Goal: Task Accomplishment & Management: Manage account settings

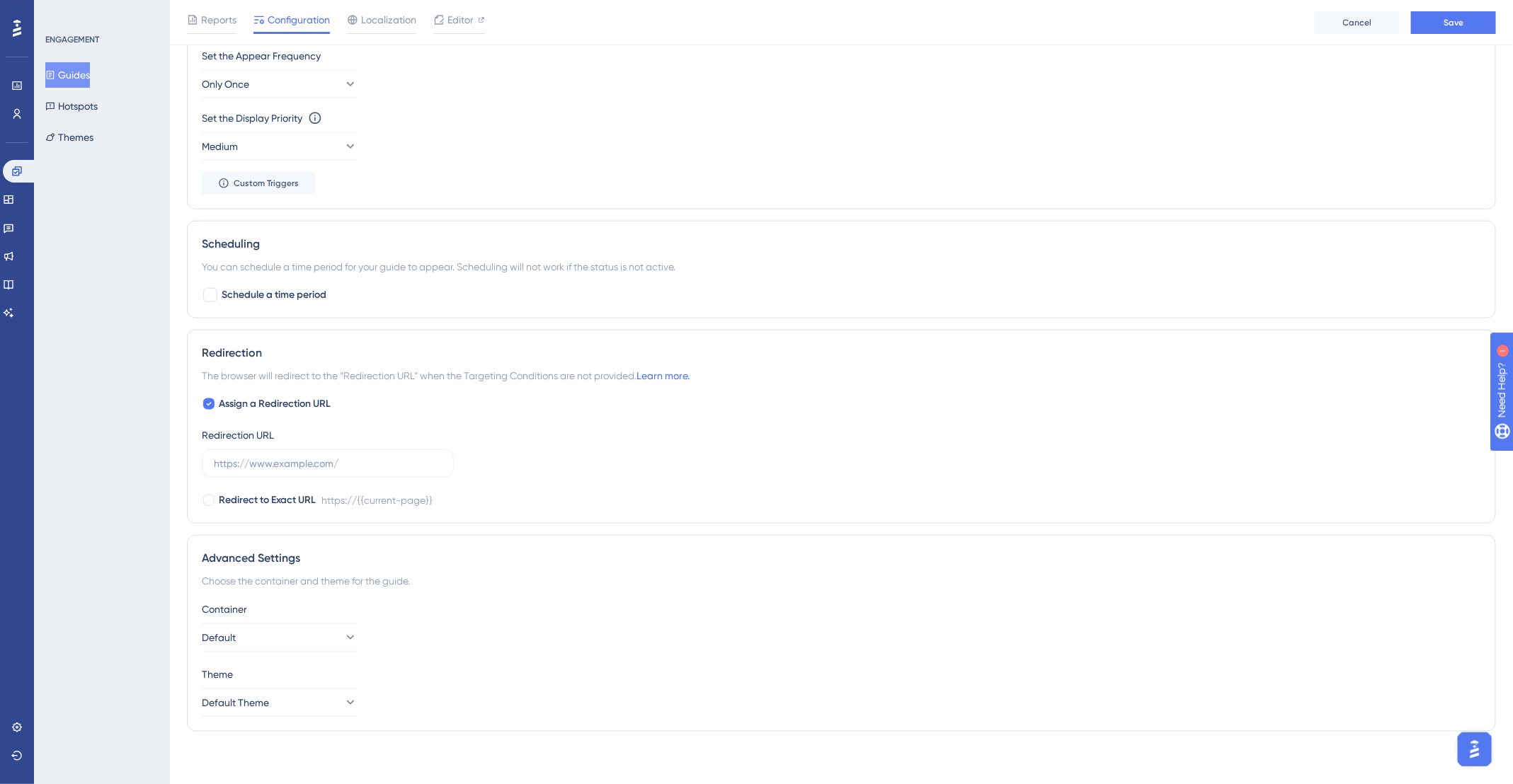
click at [75, 72] on button "Guides" at bounding box center [68, 75] width 45 height 25
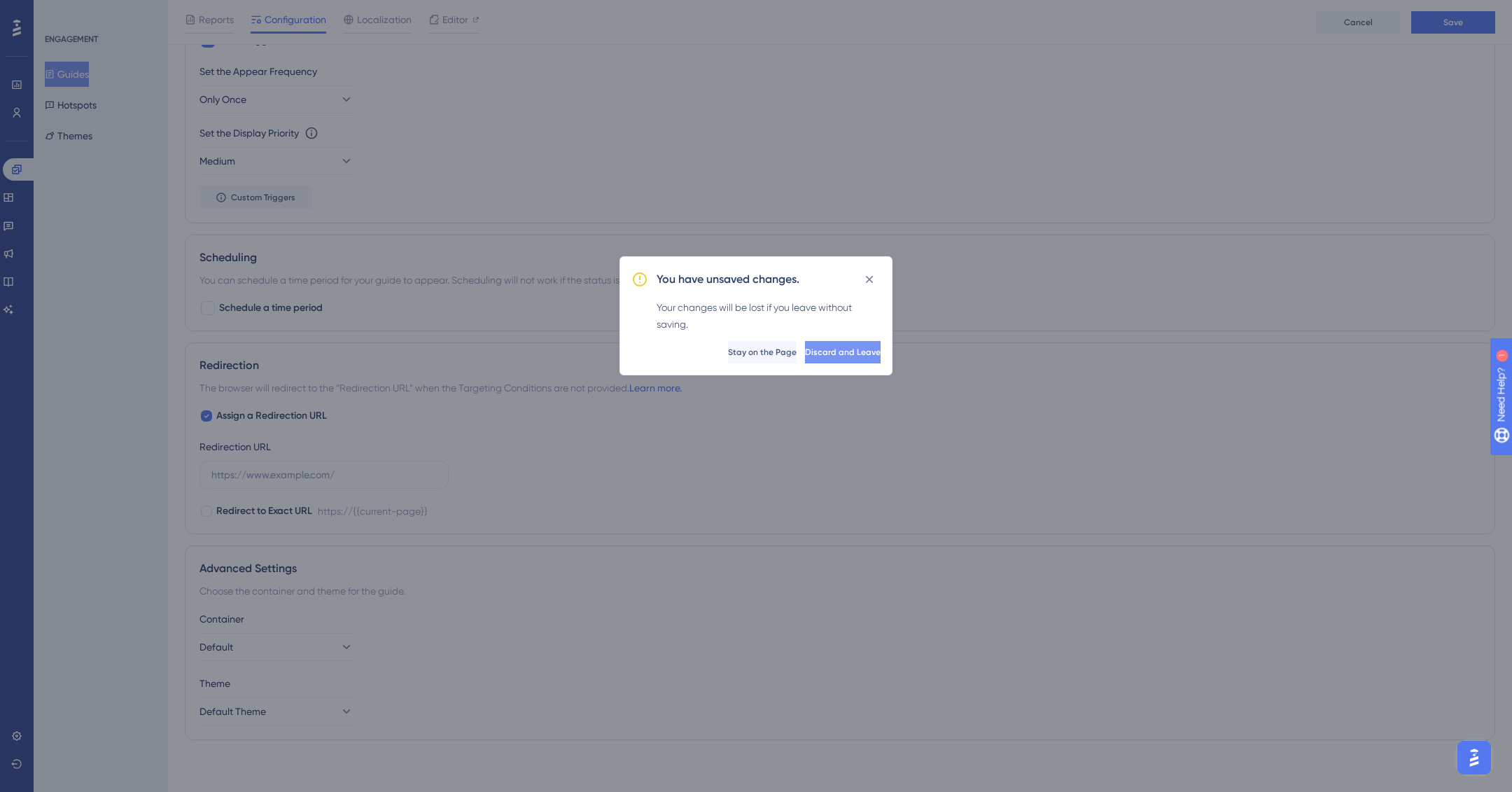
click at [838, 355] on span "Discard and Leave" at bounding box center [843, 353] width 76 height 11
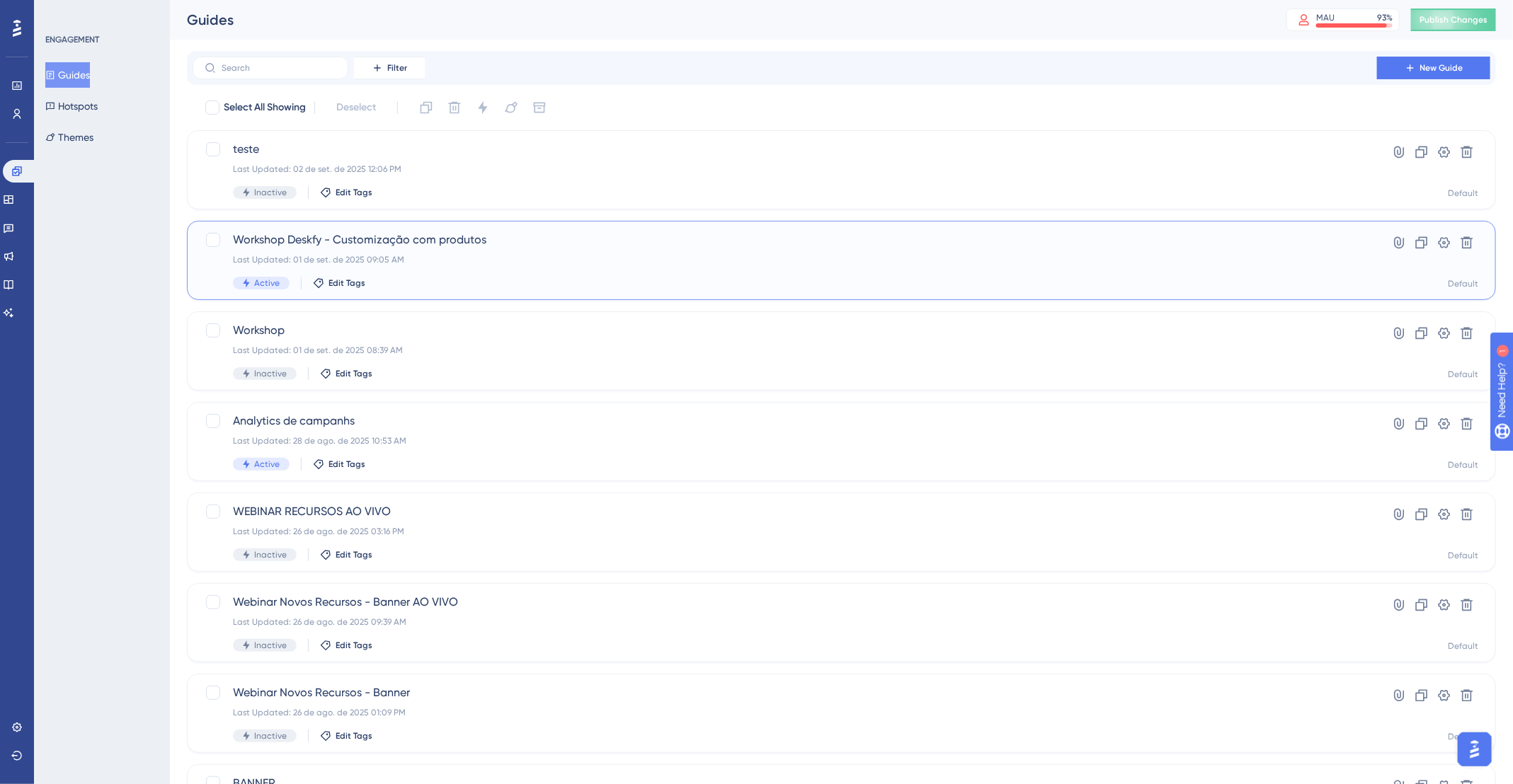
click at [551, 248] on span "Workshop Deskfy - Customização com produtos" at bounding box center [784, 240] width 1104 height 17
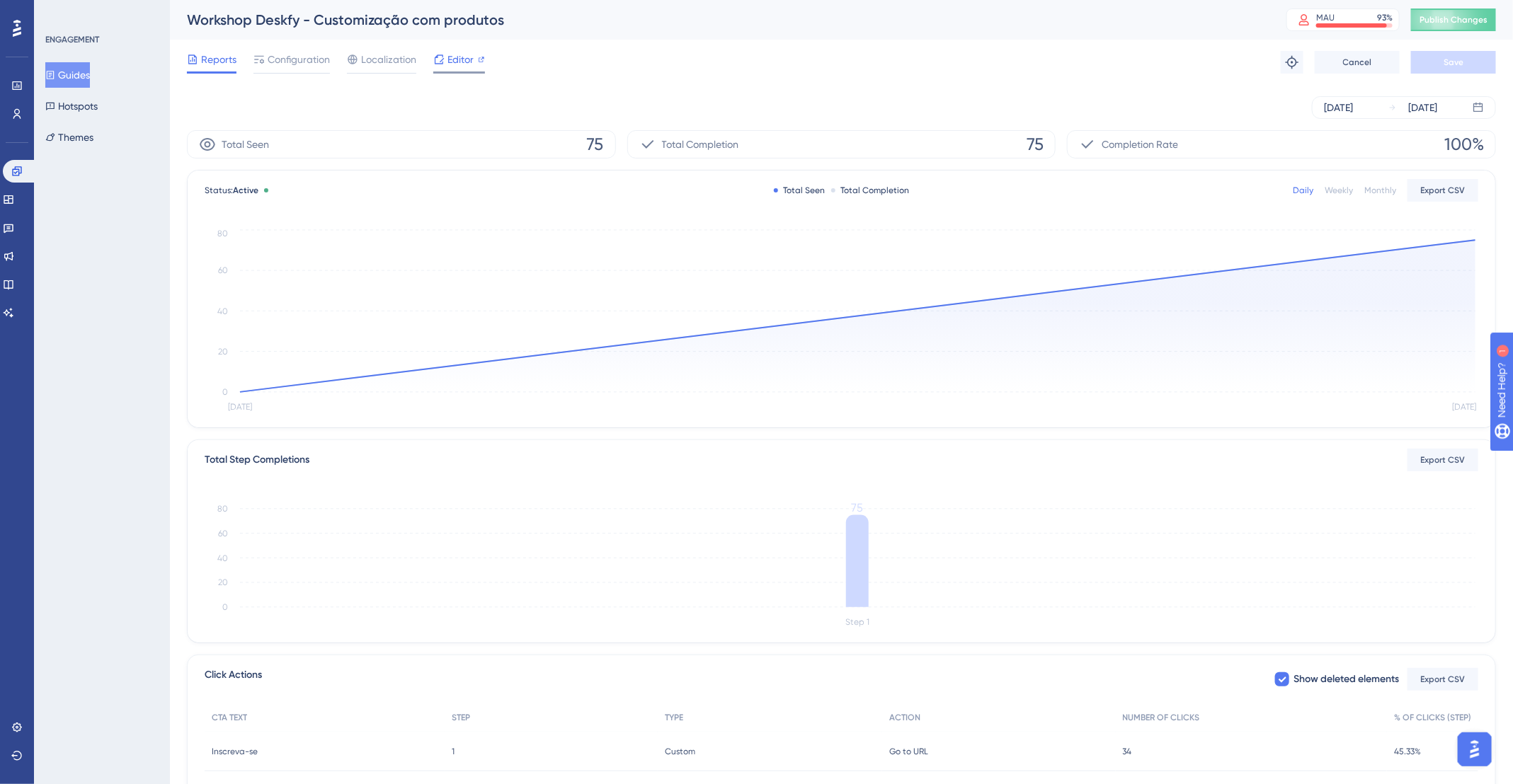
click at [452, 63] on span "Editor" at bounding box center [461, 60] width 26 height 17
click at [312, 58] on span "Configuration" at bounding box center [298, 60] width 62 height 17
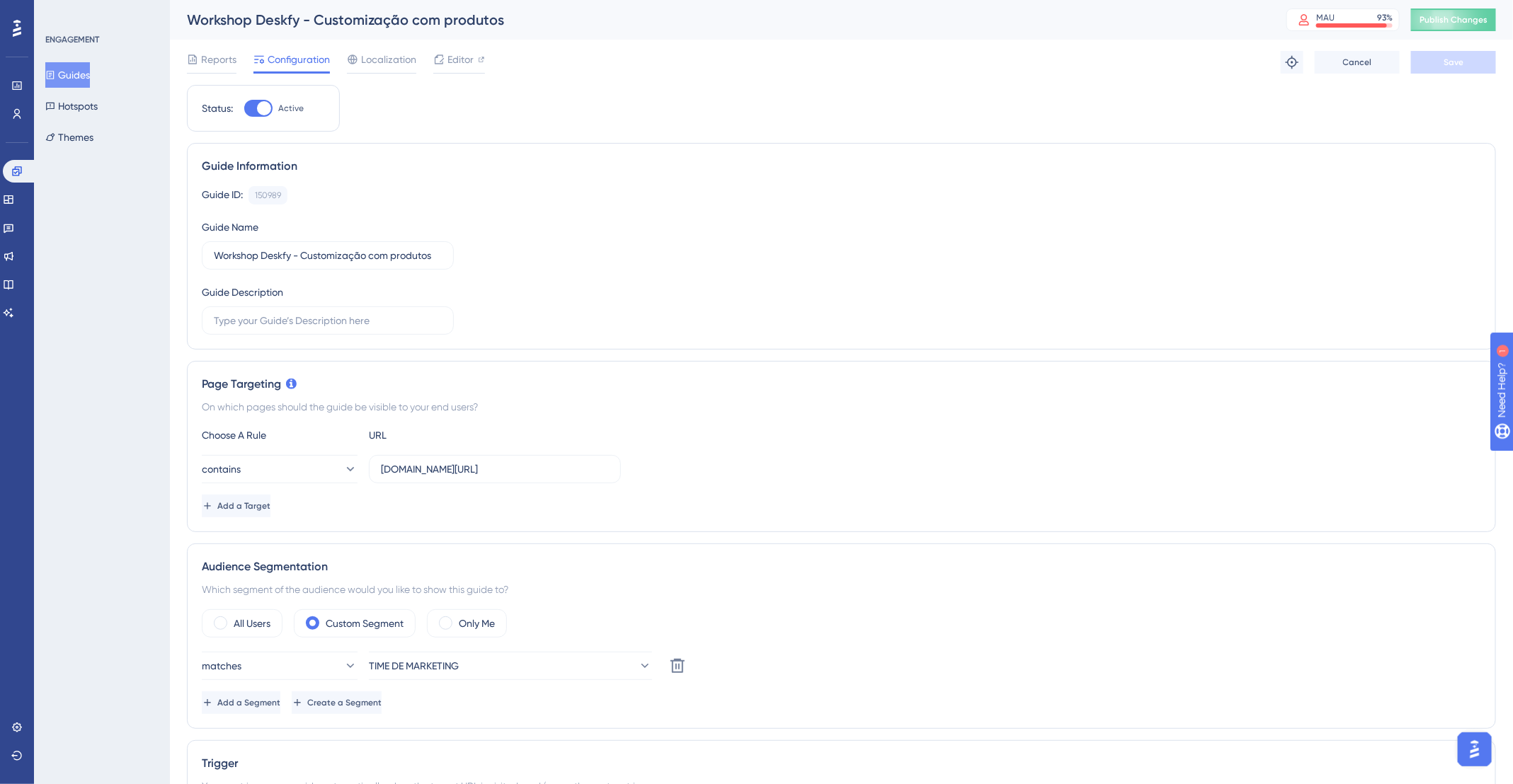
click at [256, 113] on div at bounding box center [258, 108] width 28 height 17
click at [244, 109] on input "Active" at bounding box center [243, 108] width 1 height 1
checkbox input "false"
click at [1451, 69] on button "Save" at bounding box center [1452, 62] width 85 height 22
click at [1487, 31] on button "Publish Changes" at bounding box center [1452, 20] width 85 height 22
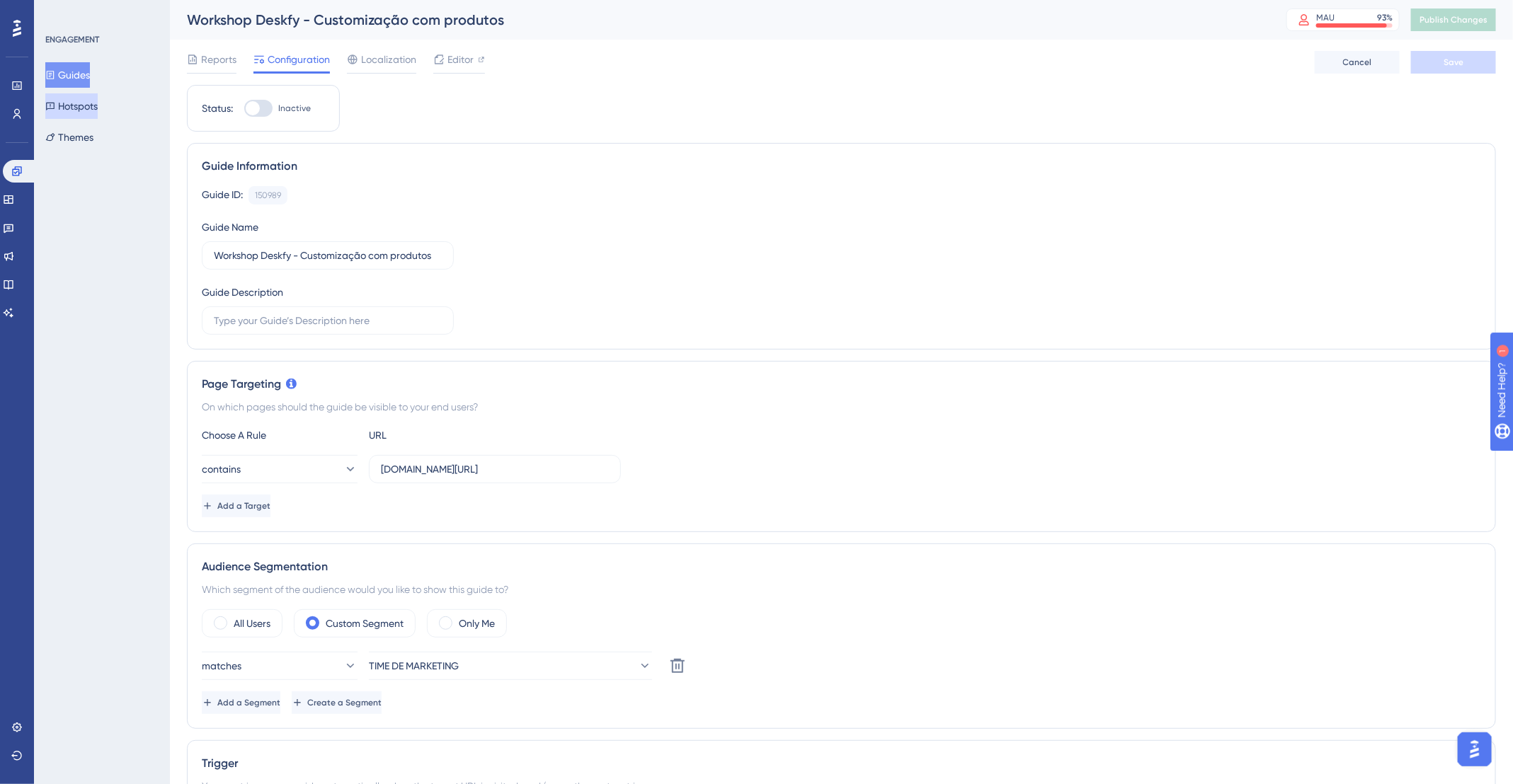
click at [97, 116] on button "Hotspots" at bounding box center [72, 105] width 52 height 25
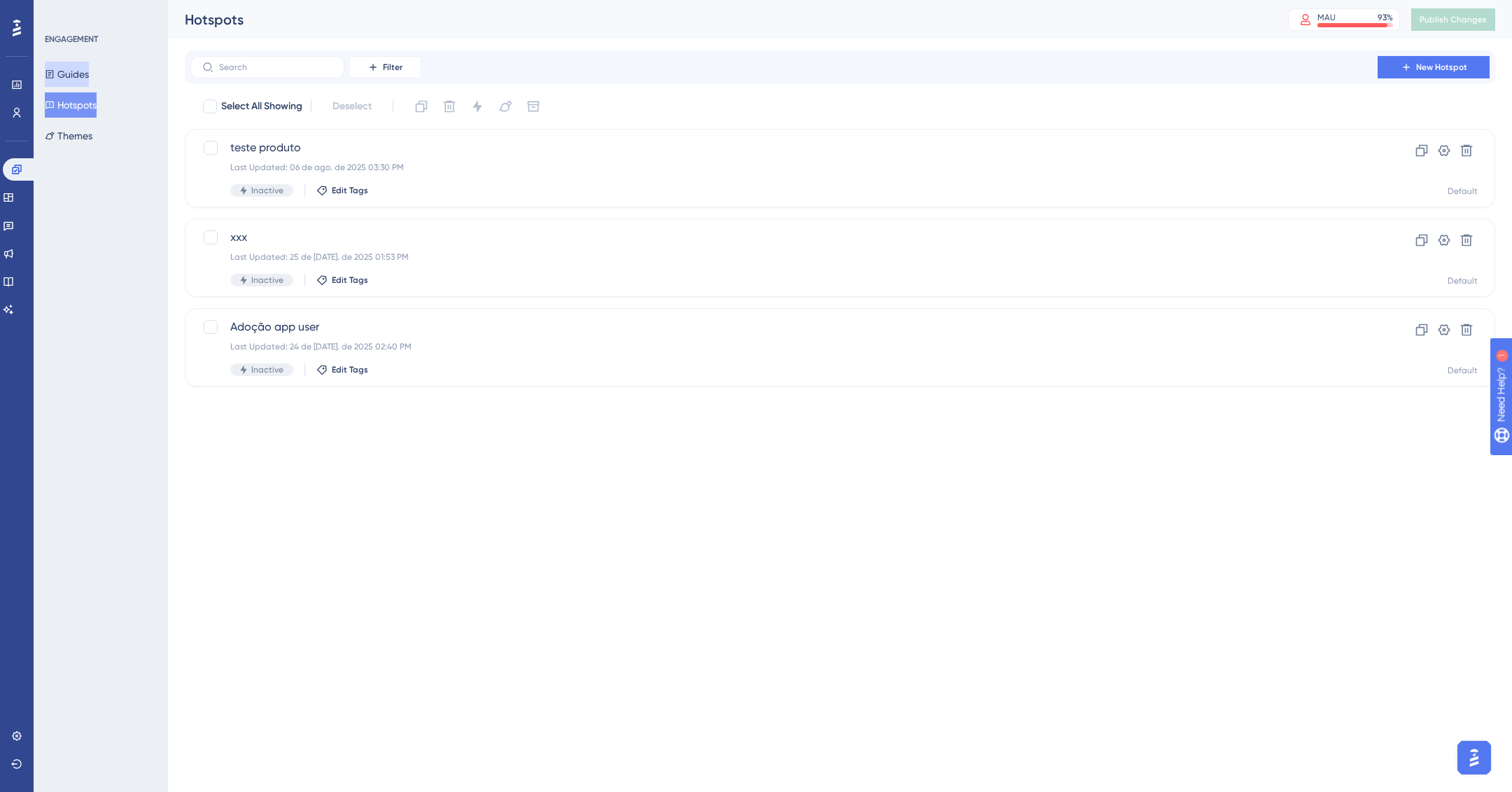
click at [87, 75] on button "Guides" at bounding box center [67, 74] width 44 height 25
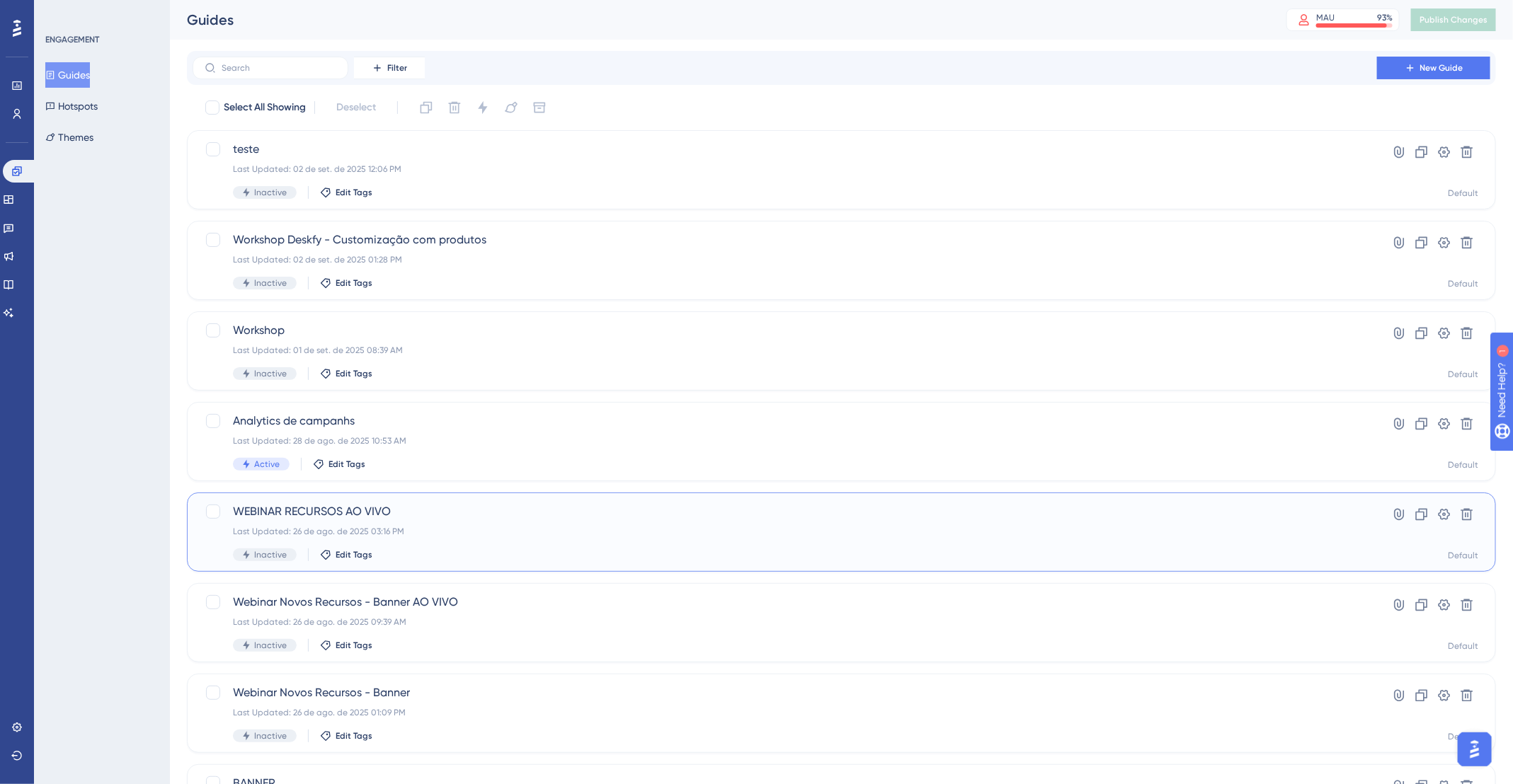
click at [594, 539] on div "WEBINAR RECURSOS AO VIVO Last Updated: 26 de ago. de 2025 03:16 PM Inactive Edi…" at bounding box center [784, 532] width 1104 height 58
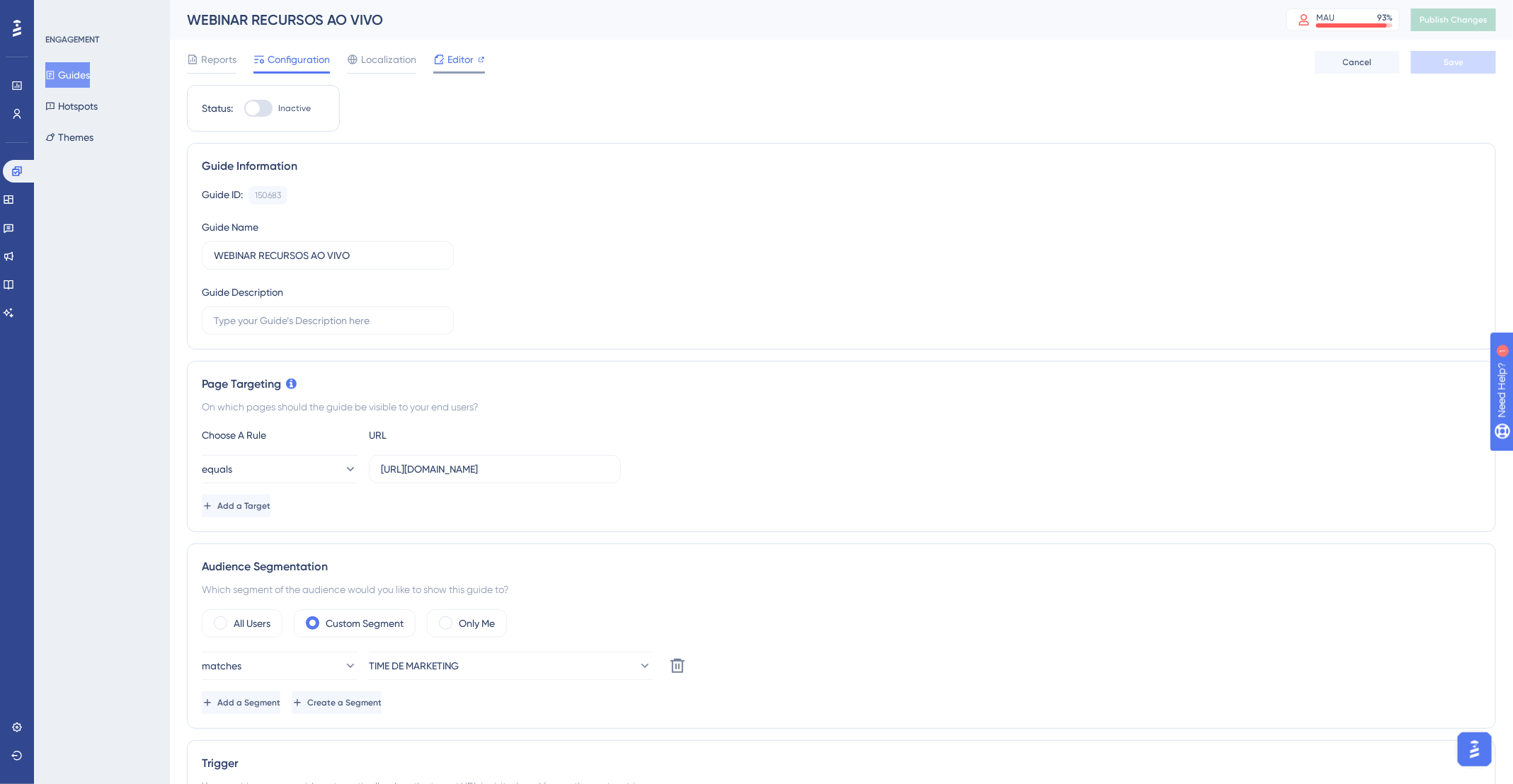
click at [454, 64] on span "Editor" at bounding box center [461, 60] width 26 height 17
click at [81, 75] on button "Guides" at bounding box center [68, 75] width 45 height 25
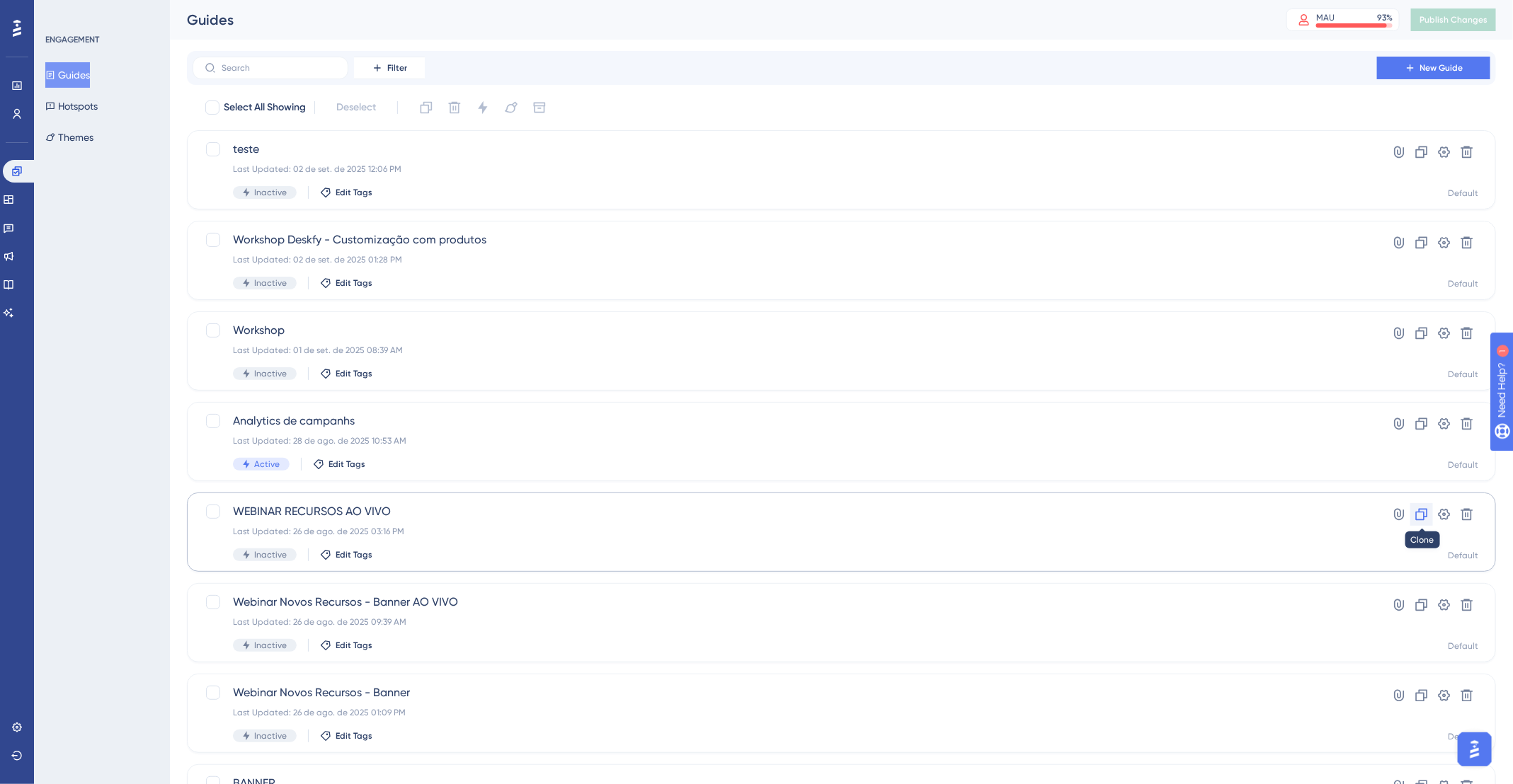
click at [1415, 516] on icon at bounding box center [1421, 514] width 14 height 14
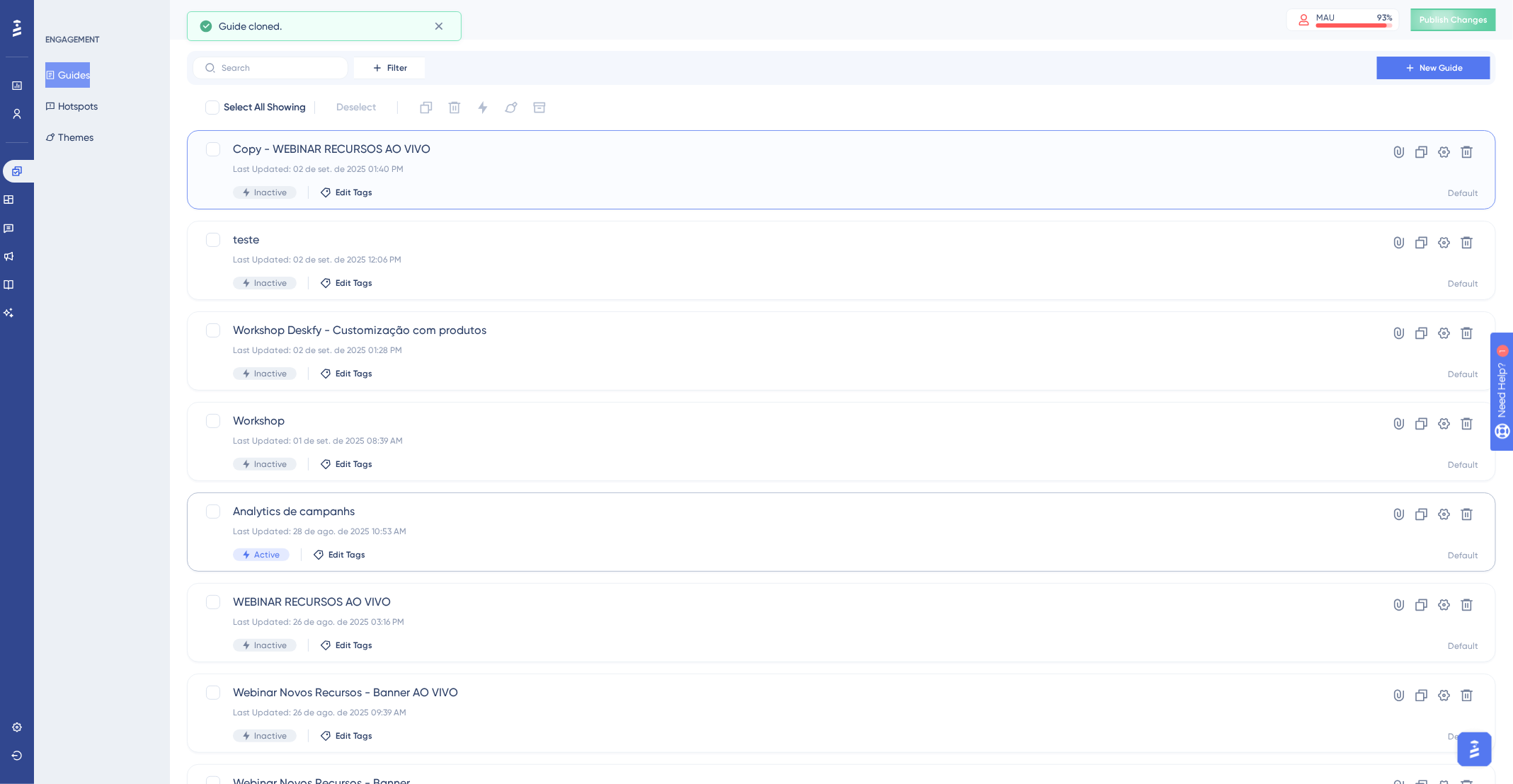
click at [605, 169] on div "Last Updated: 02 de set. de 2025 01:40 PM" at bounding box center [784, 169] width 1104 height 11
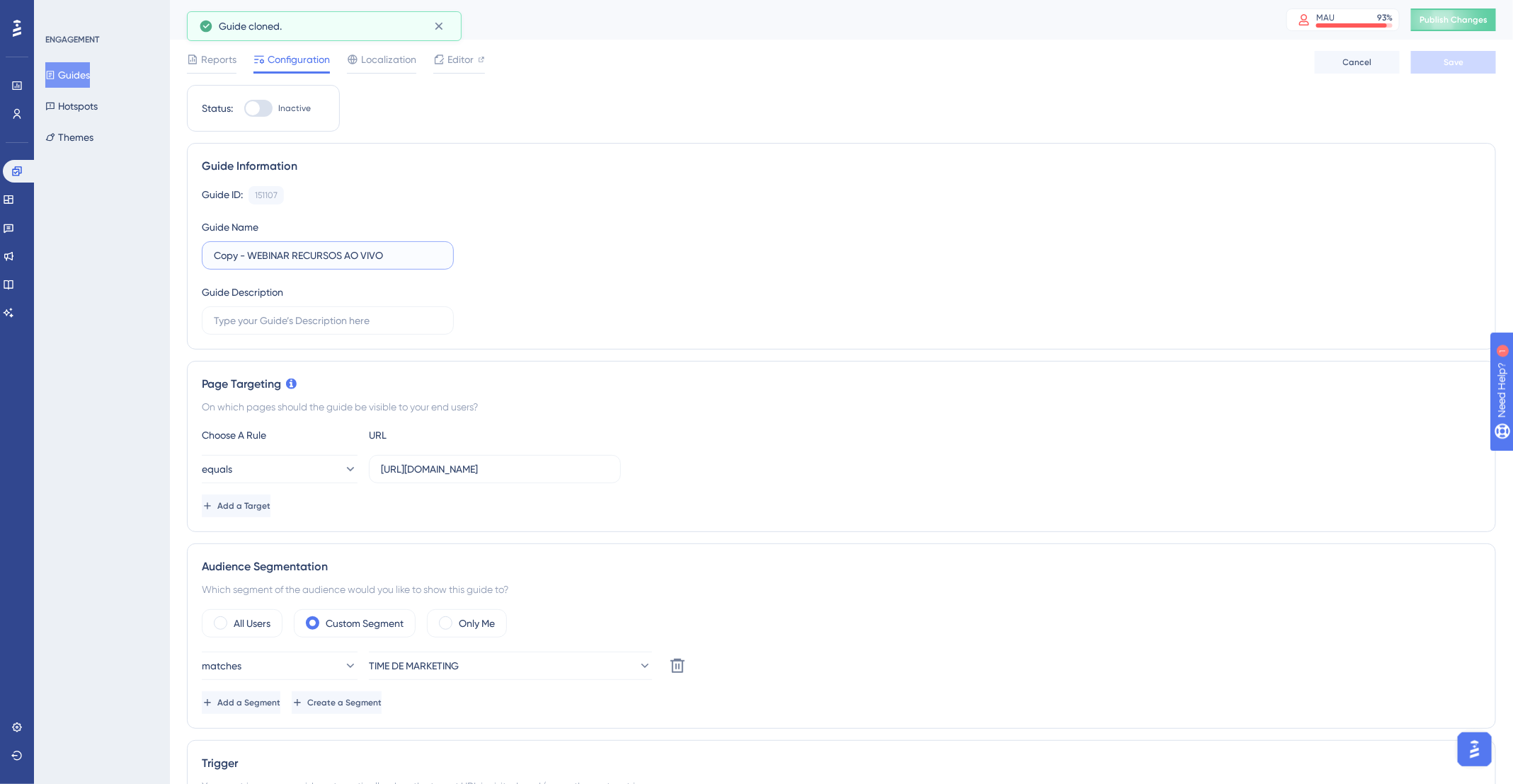
click at [293, 254] on input "Copy - WEBINAR RECURSOS AO VIVO" at bounding box center [327, 255] width 228 height 16
drag, startPoint x: 345, startPoint y: 252, endPoint x: 189, endPoint y: 253, distance: 156.0
click at [189, 253] on div "Guide Information Guide ID: 151107 Copy Guide Name Copy - WEBINAR RECURSOS AO V…" at bounding box center [840, 246] width 1309 height 207
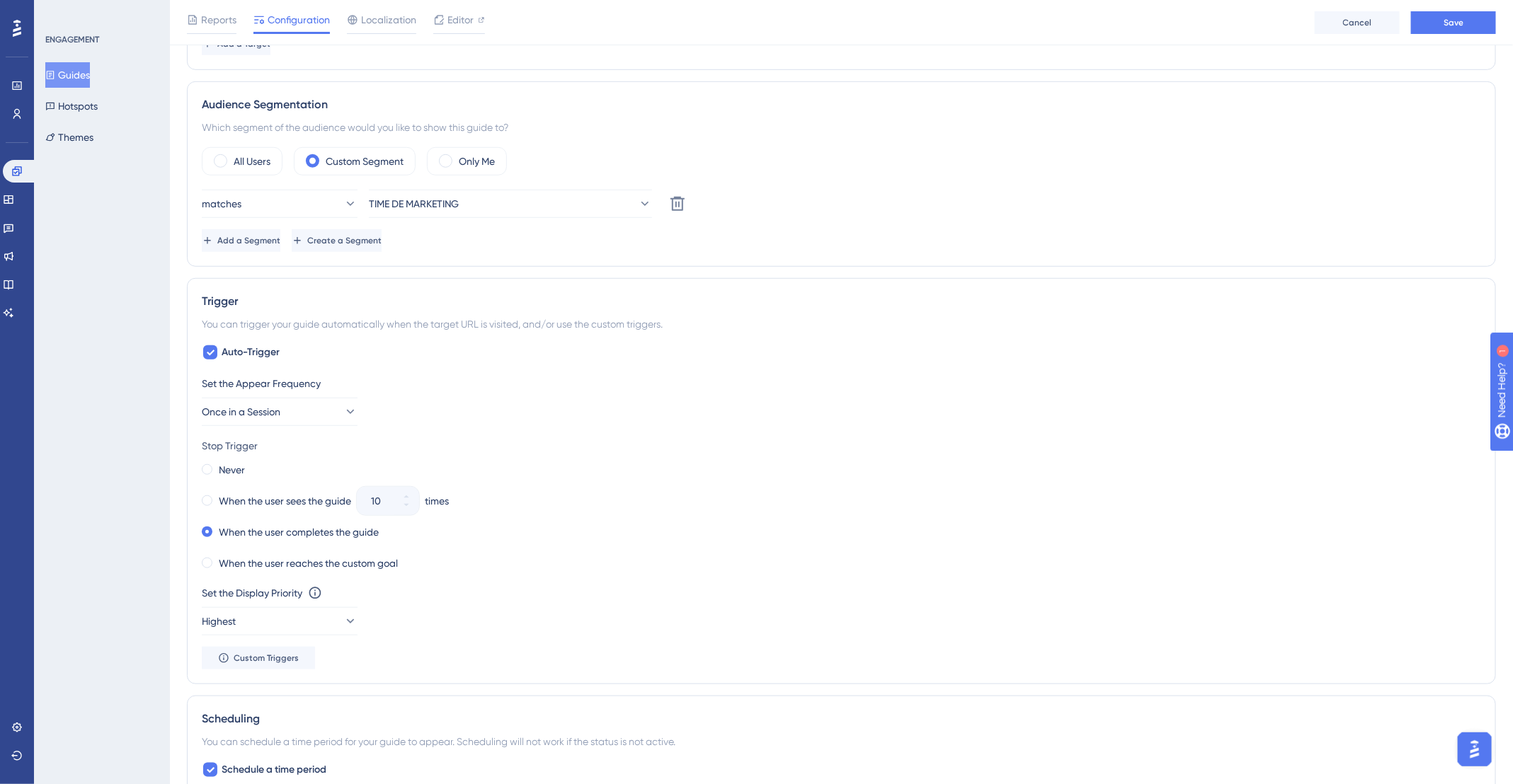
scroll to position [597, 0]
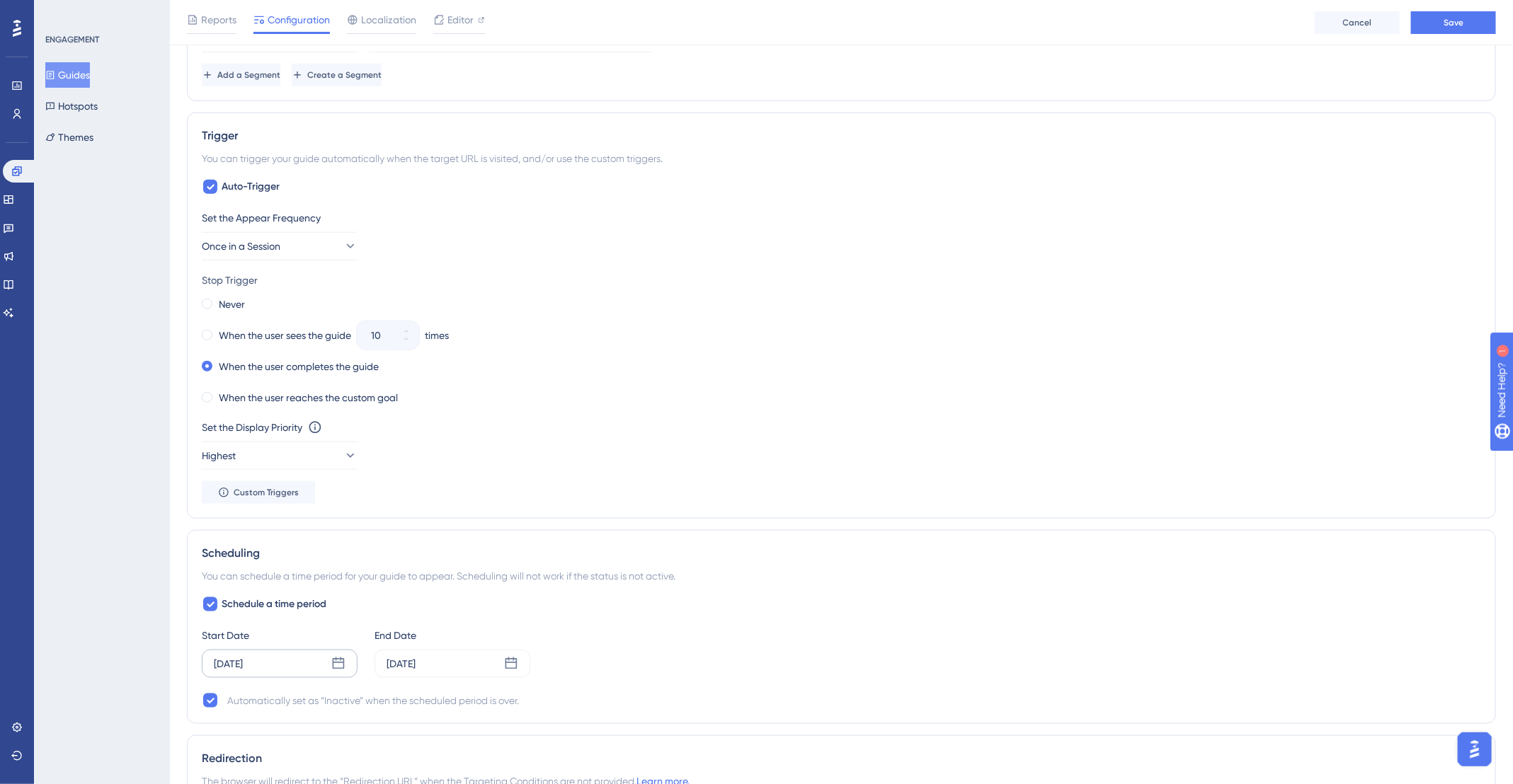
type input "WORKSHOP AO VIVO"
click at [243, 664] on div "[DATE]" at bounding box center [228, 664] width 29 height 17
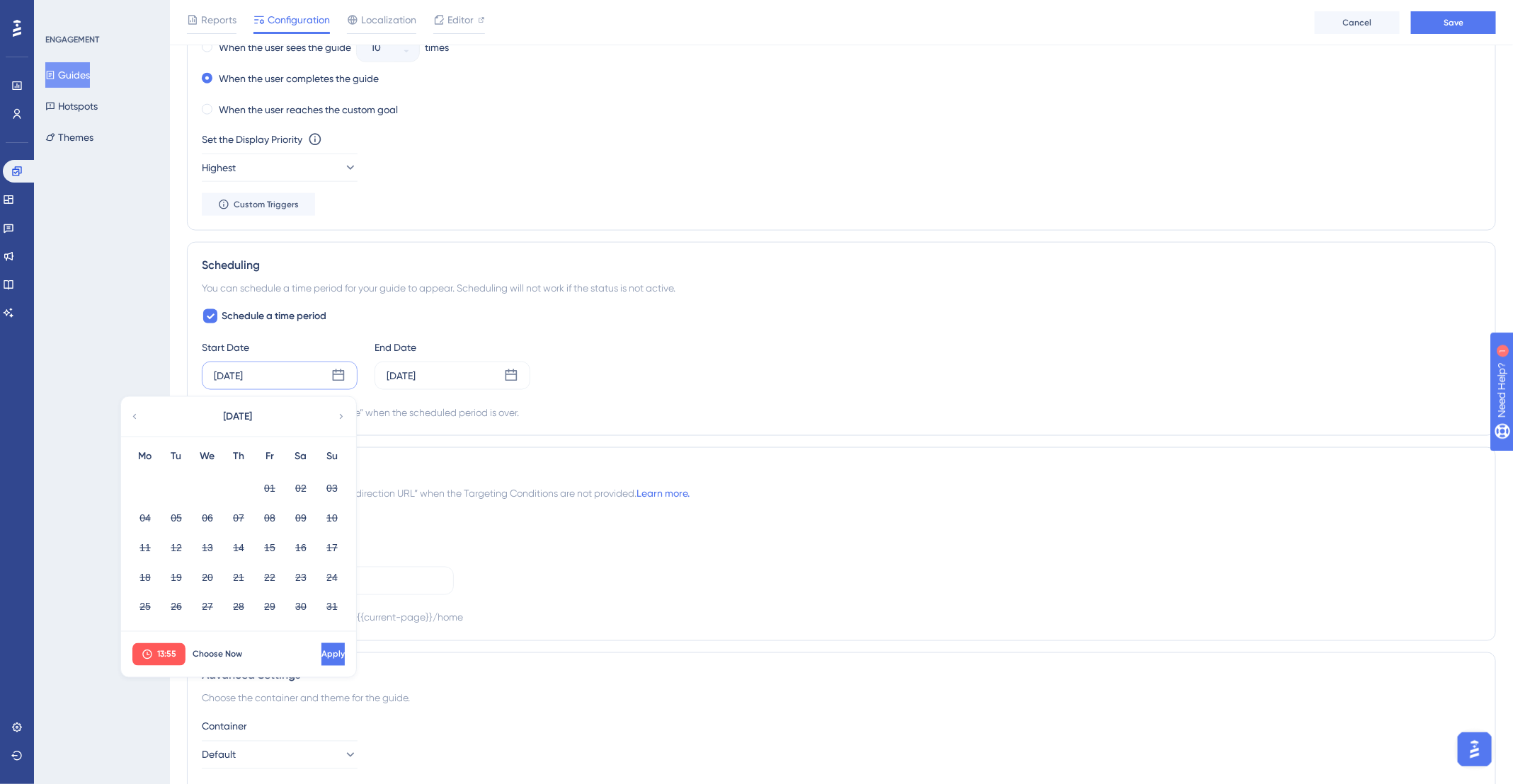
scroll to position [1028, 0]
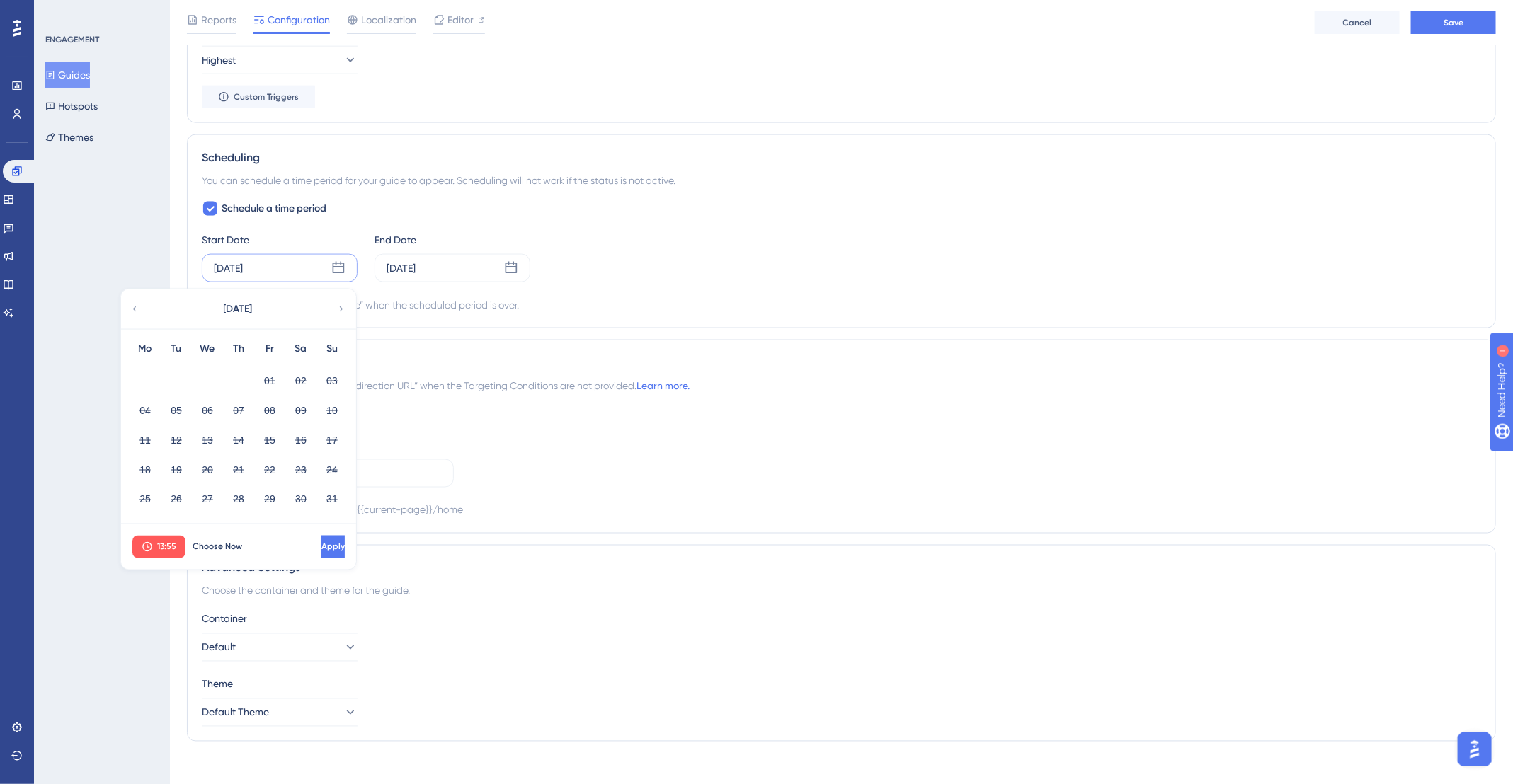
click at [342, 308] on icon at bounding box center [340, 309] width 10 height 13
click at [415, 263] on div "[DATE]" at bounding box center [400, 268] width 29 height 17
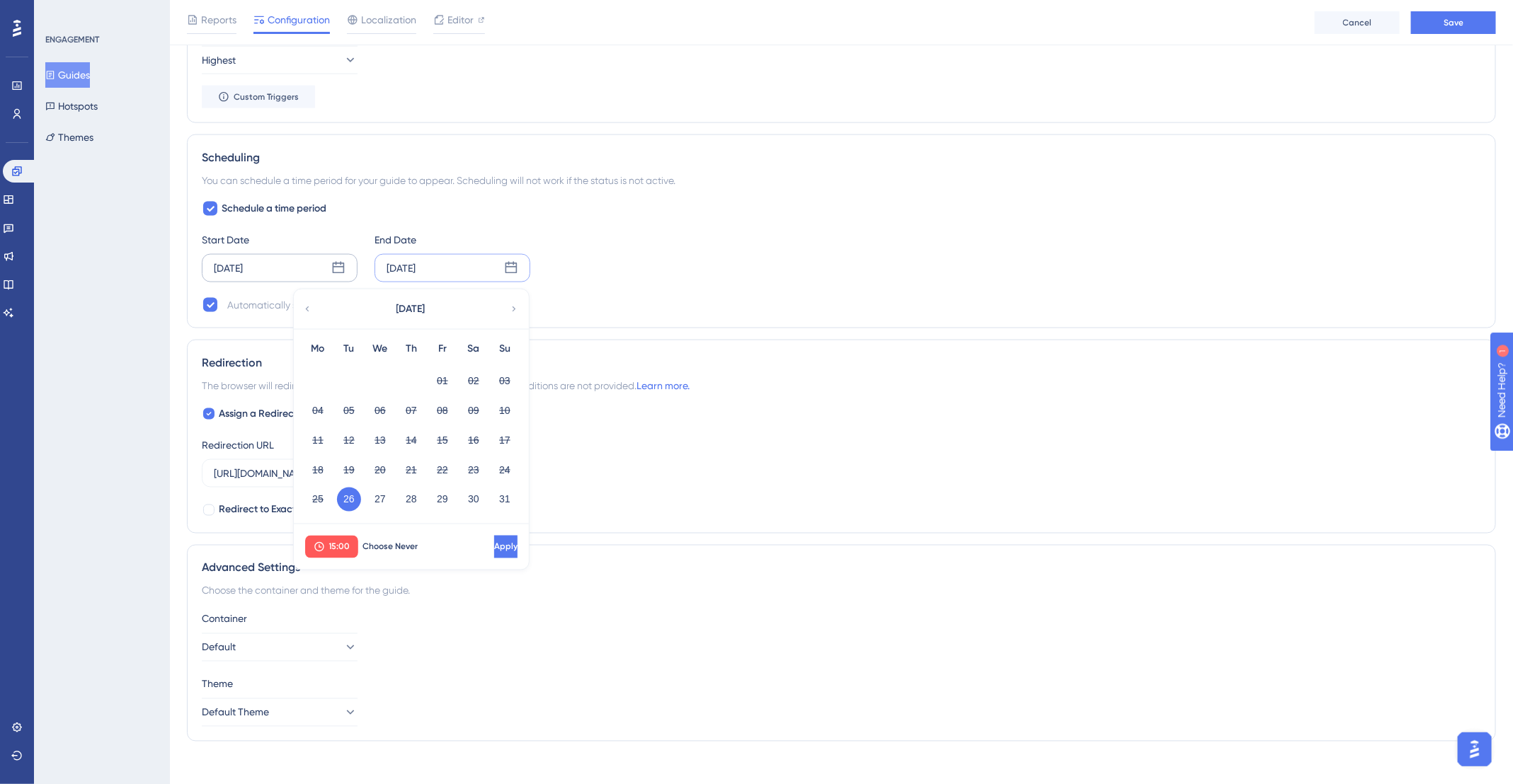
click at [243, 259] on div "[DATE]" at bounding box center [228, 268] width 29 height 17
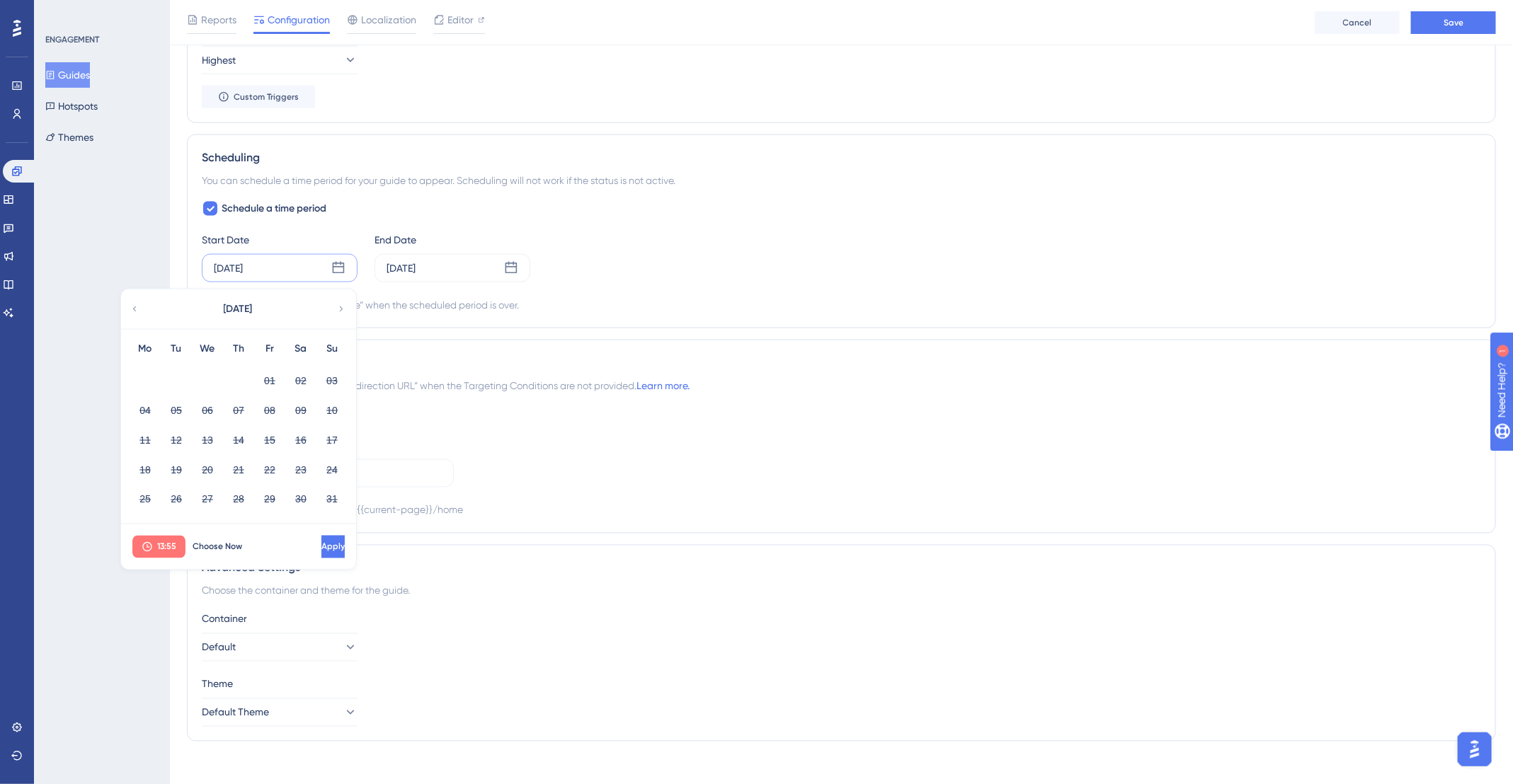
click at [155, 546] on button "13:55" at bounding box center [159, 546] width 53 height 22
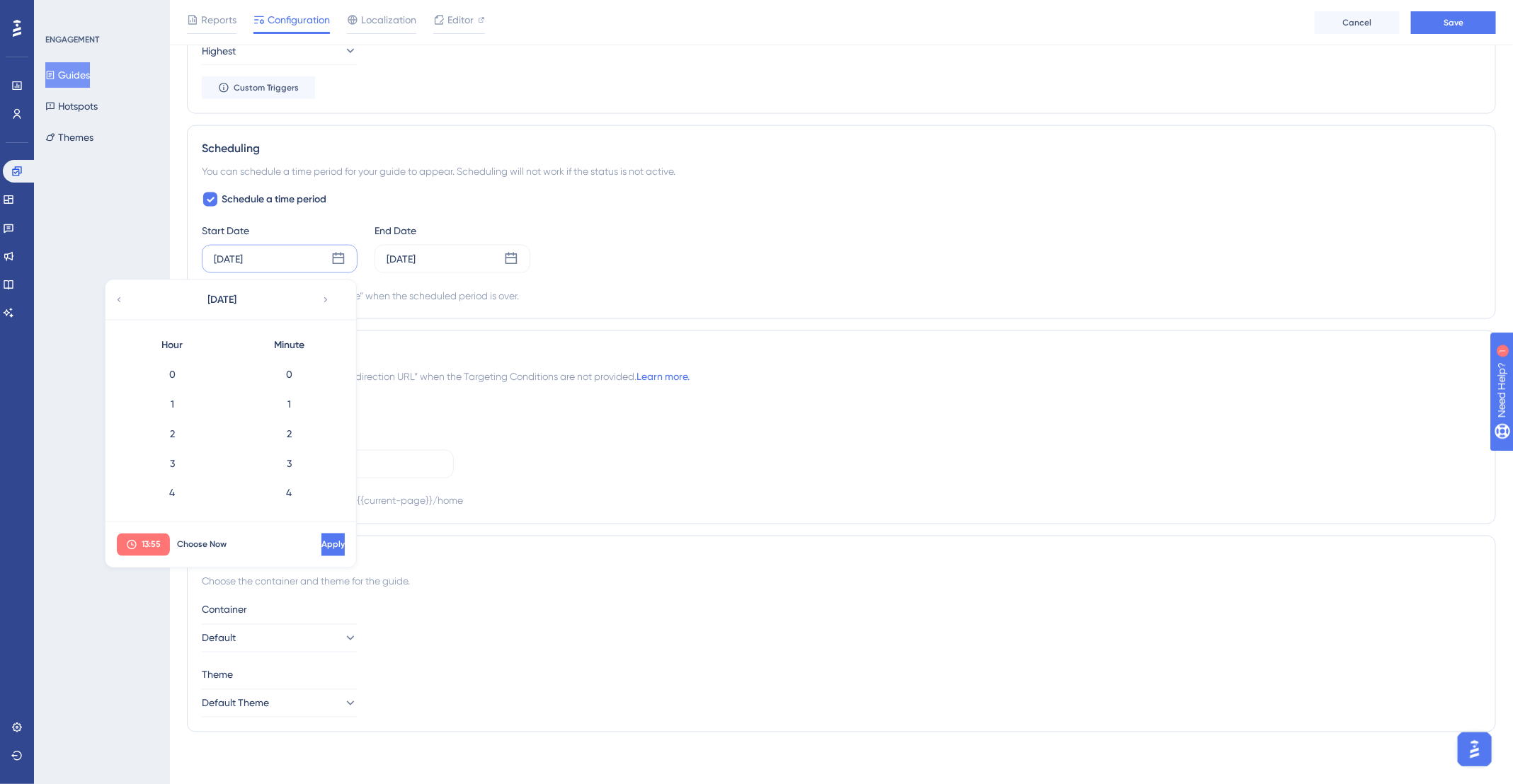
scroll to position [1573, 0]
click at [176, 460] on div "14" at bounding box center [172, 465] width 117 height 30
click at [181, 427] on div "13" at bounding box center [172, 435] width 117 height 30
click at [326, 538] on button "Apply" at bounding box center [331, 544] width 26 height 22
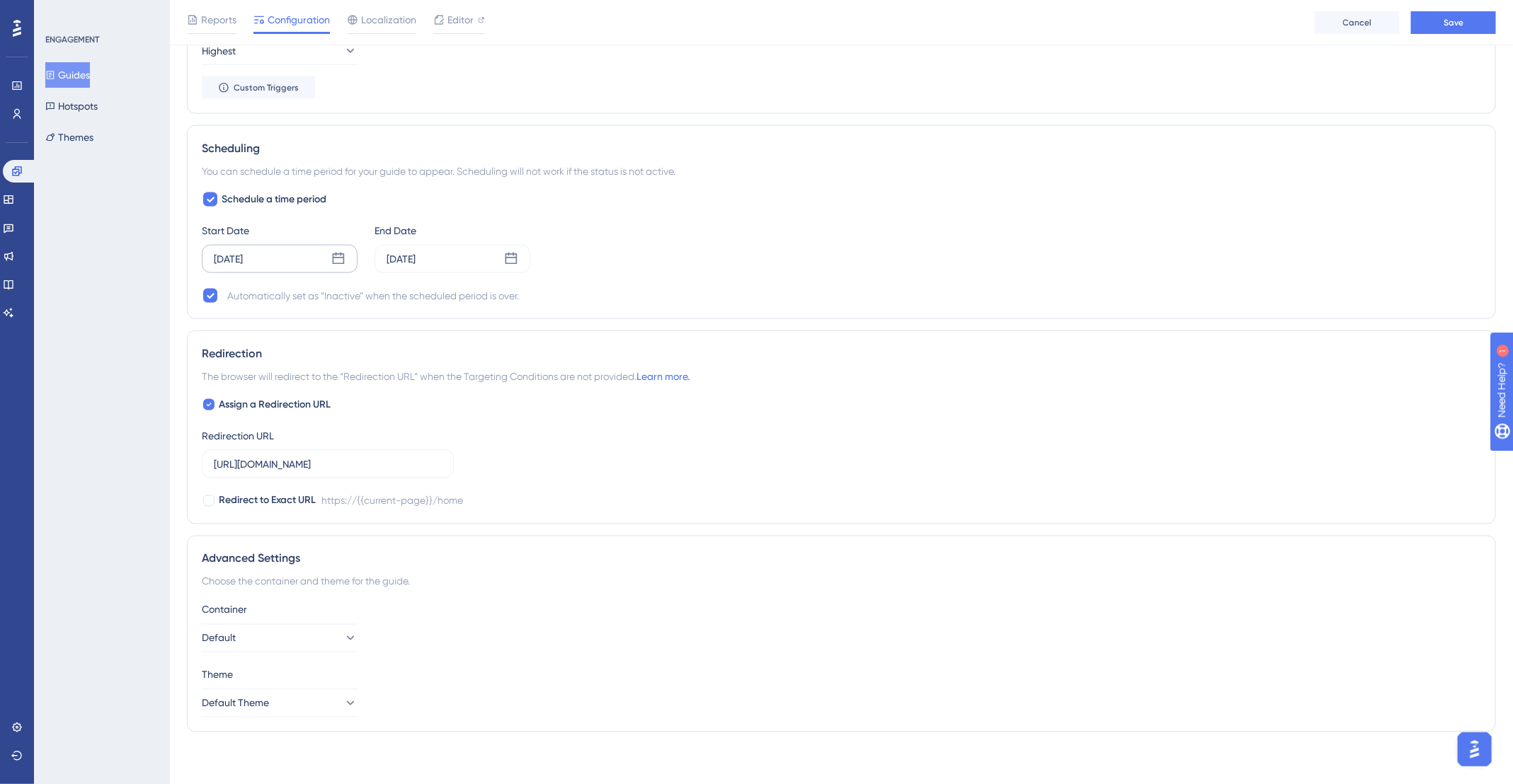
click at [236, 254] on div "[DATE]" at bounding box center [228, 259] width 29 height 17
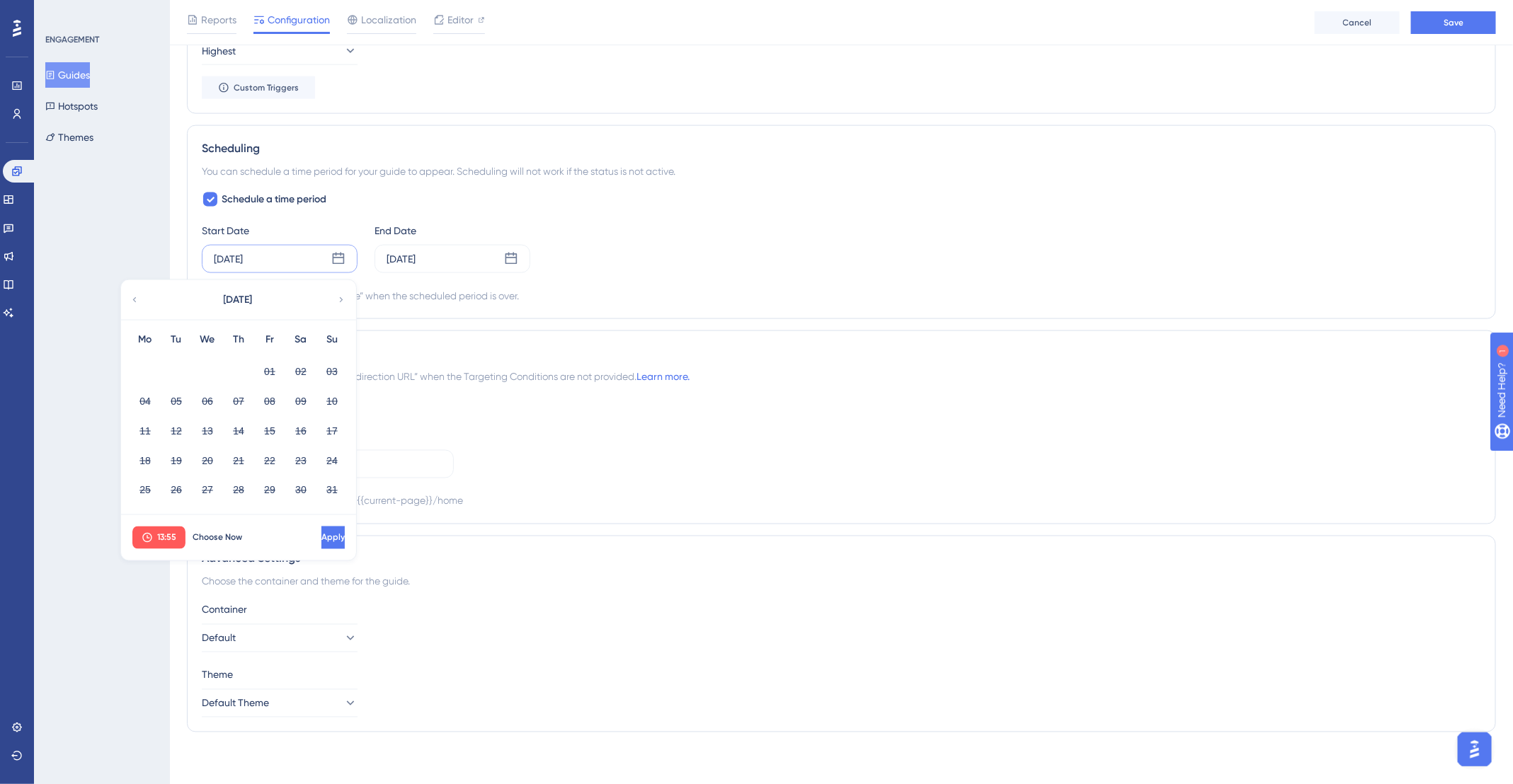
click at [338, 298] on icon at bounding box center [340, 300] width 10 height 13
drag, startPoint x: 160, startPoint y: 365, endPoint x: 182, endPoint y: 366, distance: 22.0
click at [160, 365] on div "01 02 03 04 05 06 07" at bounding box center [239, 370] width 218 height 30
click at [224, 535] on span "Choose Now" at bounding box center [216, 538] width 49 height 11
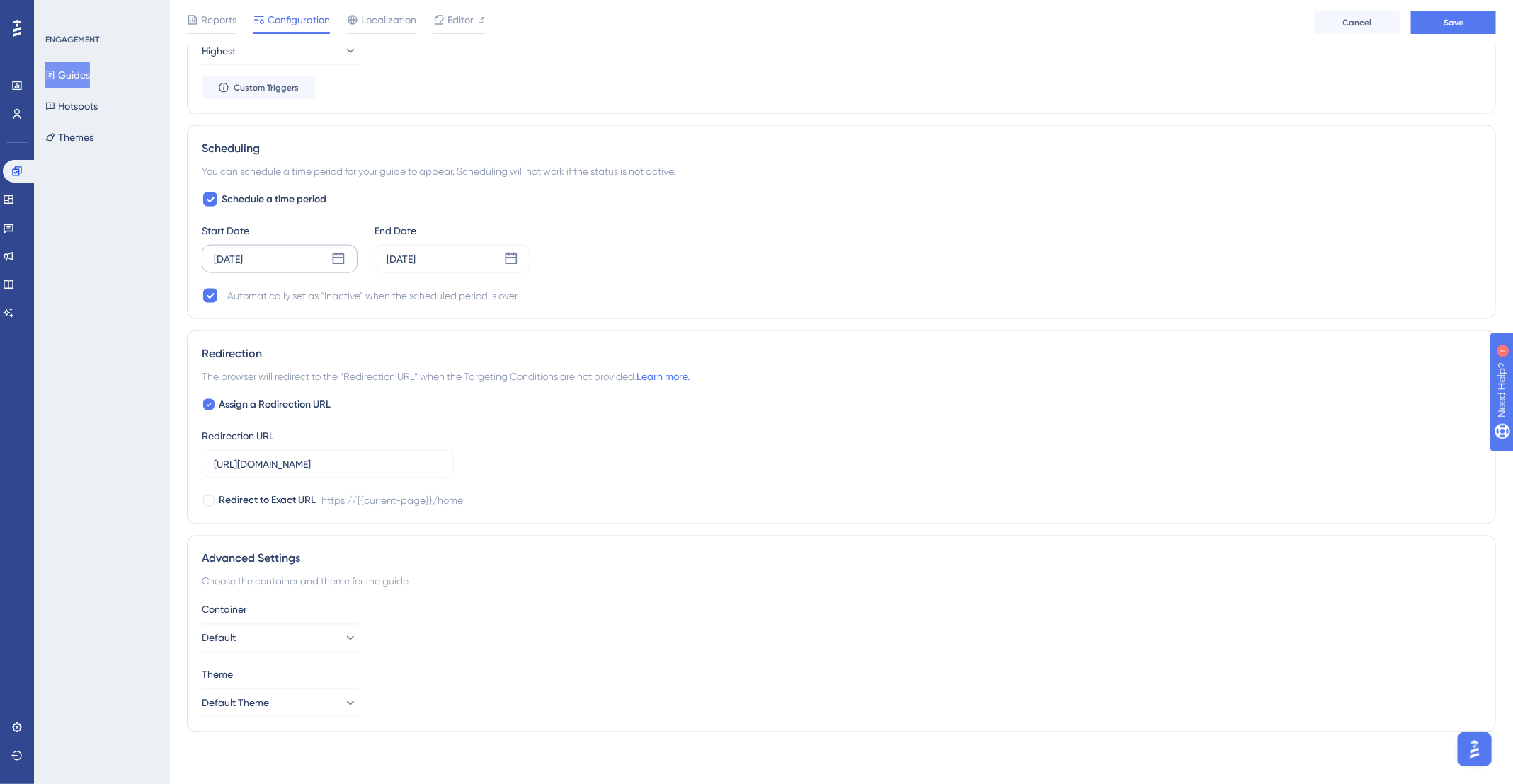
click at [271, 254] on div "[DATE]" at bounding box center [279, 259] width 156 height 28
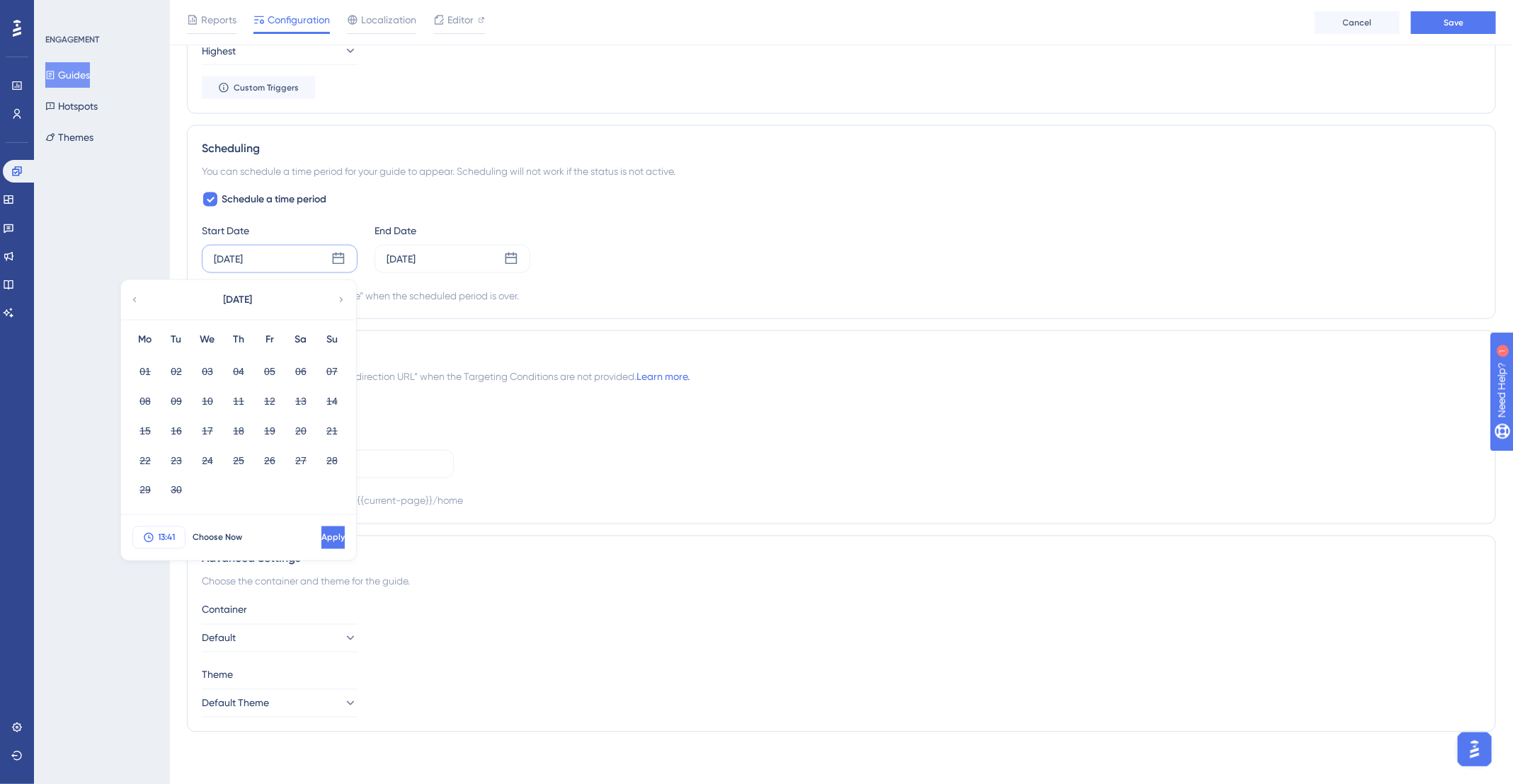
click at [166, 535] on span "13:41" at bounding box center [167, 538] width 17 height 11
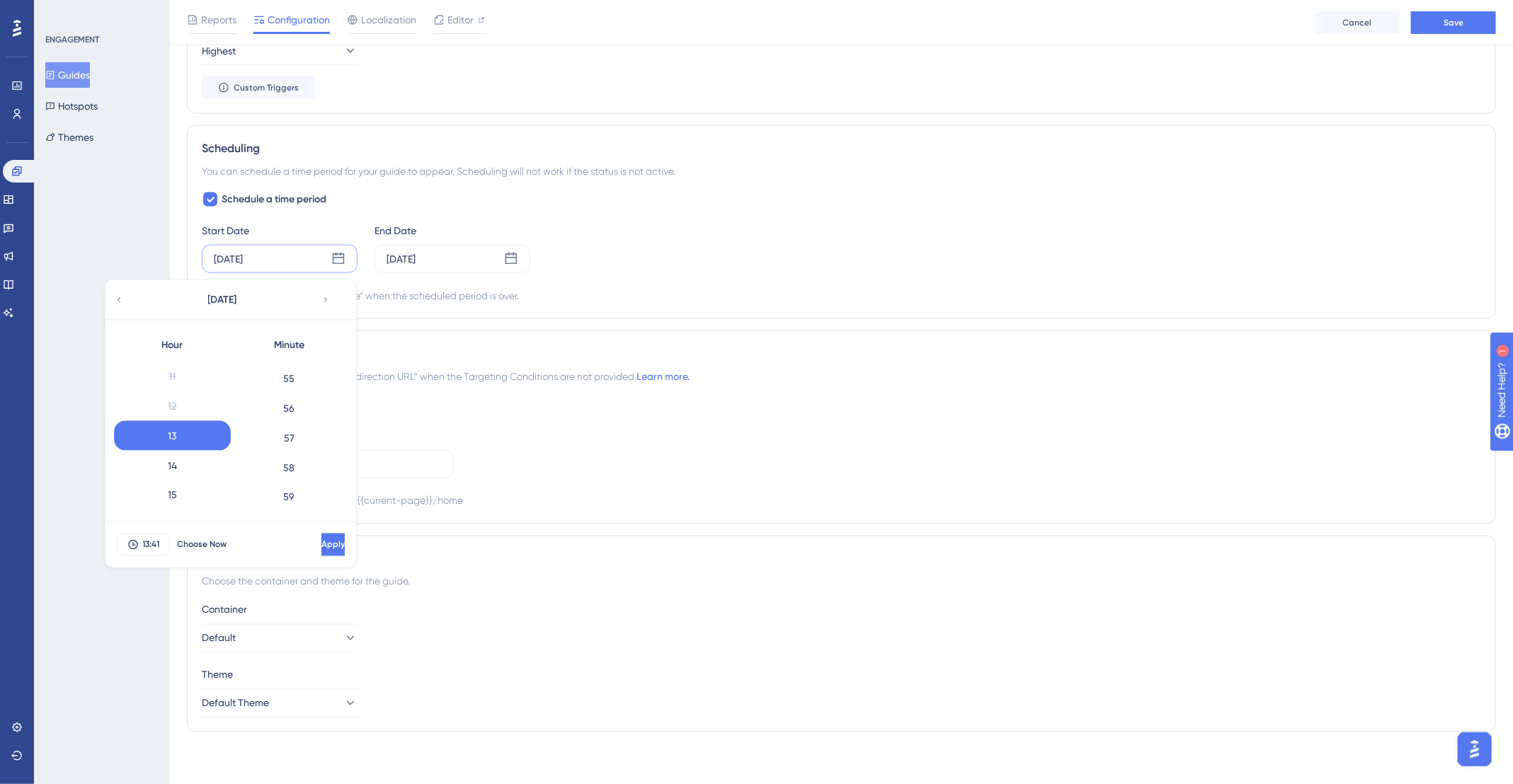
scroll to position [1631, 0]
click at [296, 456] on div "58" at bounding box center [288, 466] width 117 height 30
click at [320, 541] on span "Apply" at bounding box center [331, 544] width 23 height 11
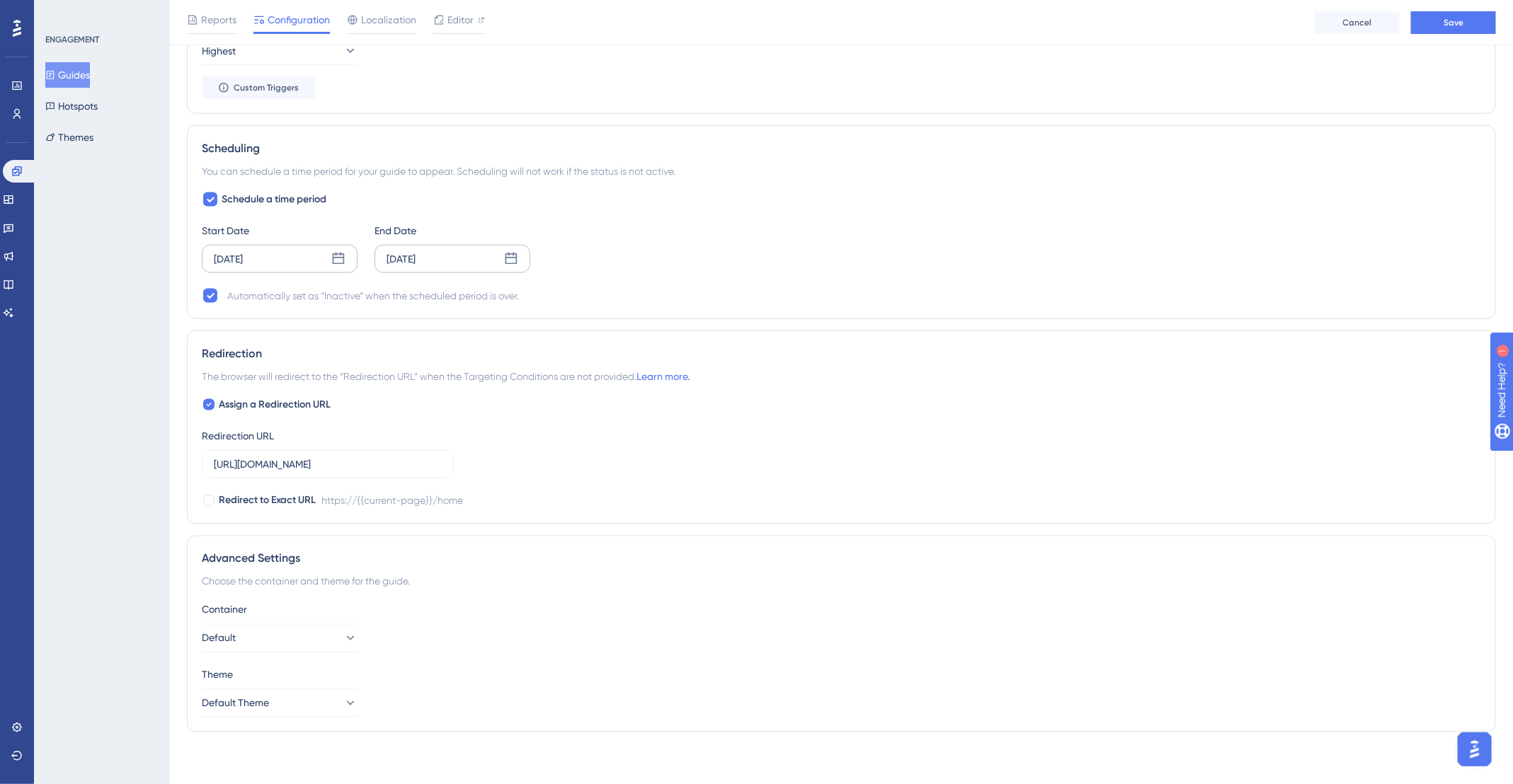
click at [415, 256] on div "[DATE]" at bounding box center [400, 259] width 29 height 17
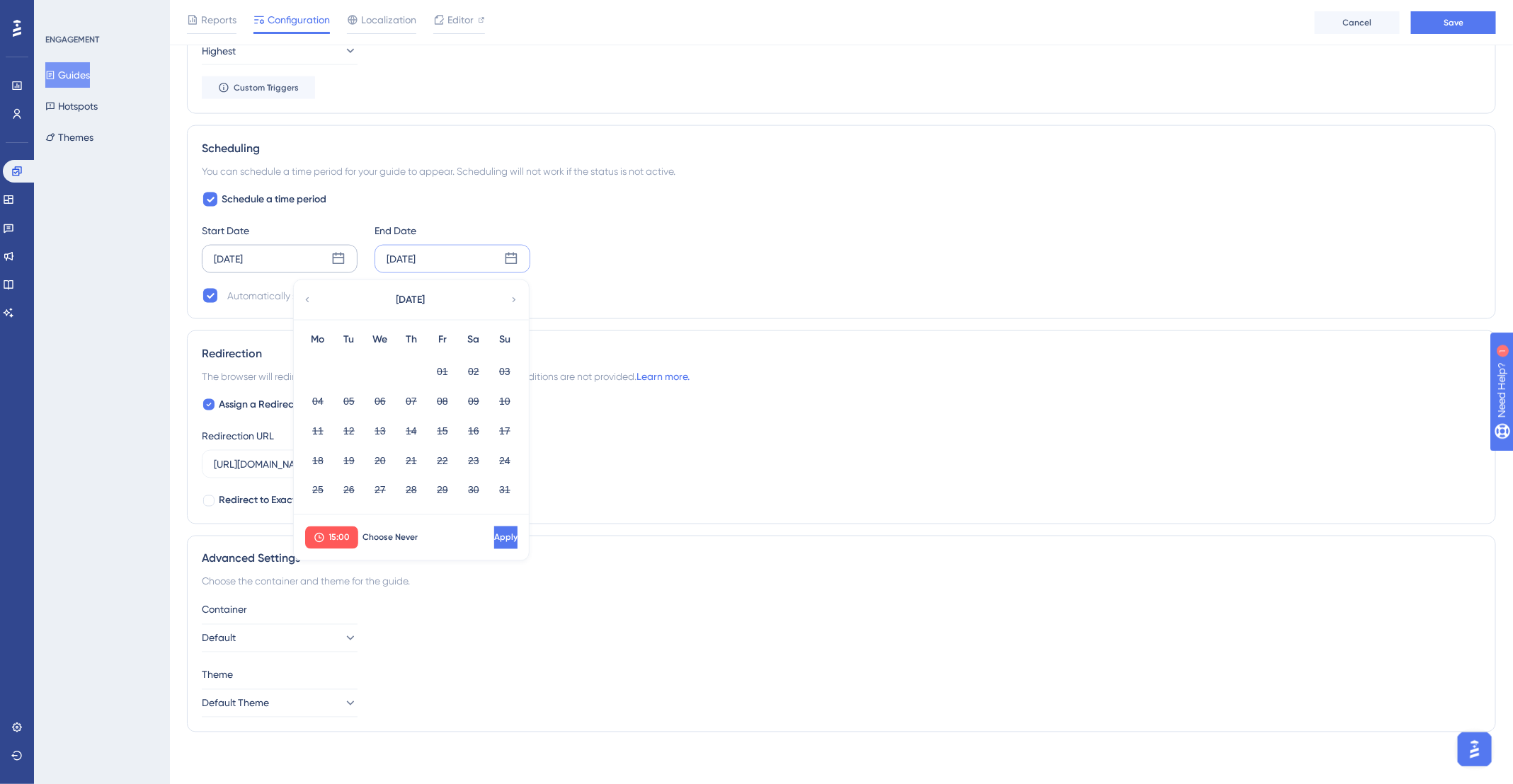
click at [512, 300] on icon at bounding box center [514, 300] width 10 height 13
click at [351, 364] on button "02" at bounding box center [349, 371] width 24 height 24
click at [507, 534] on button "Apply" at bounding box center [505, 538] width 26 height 22
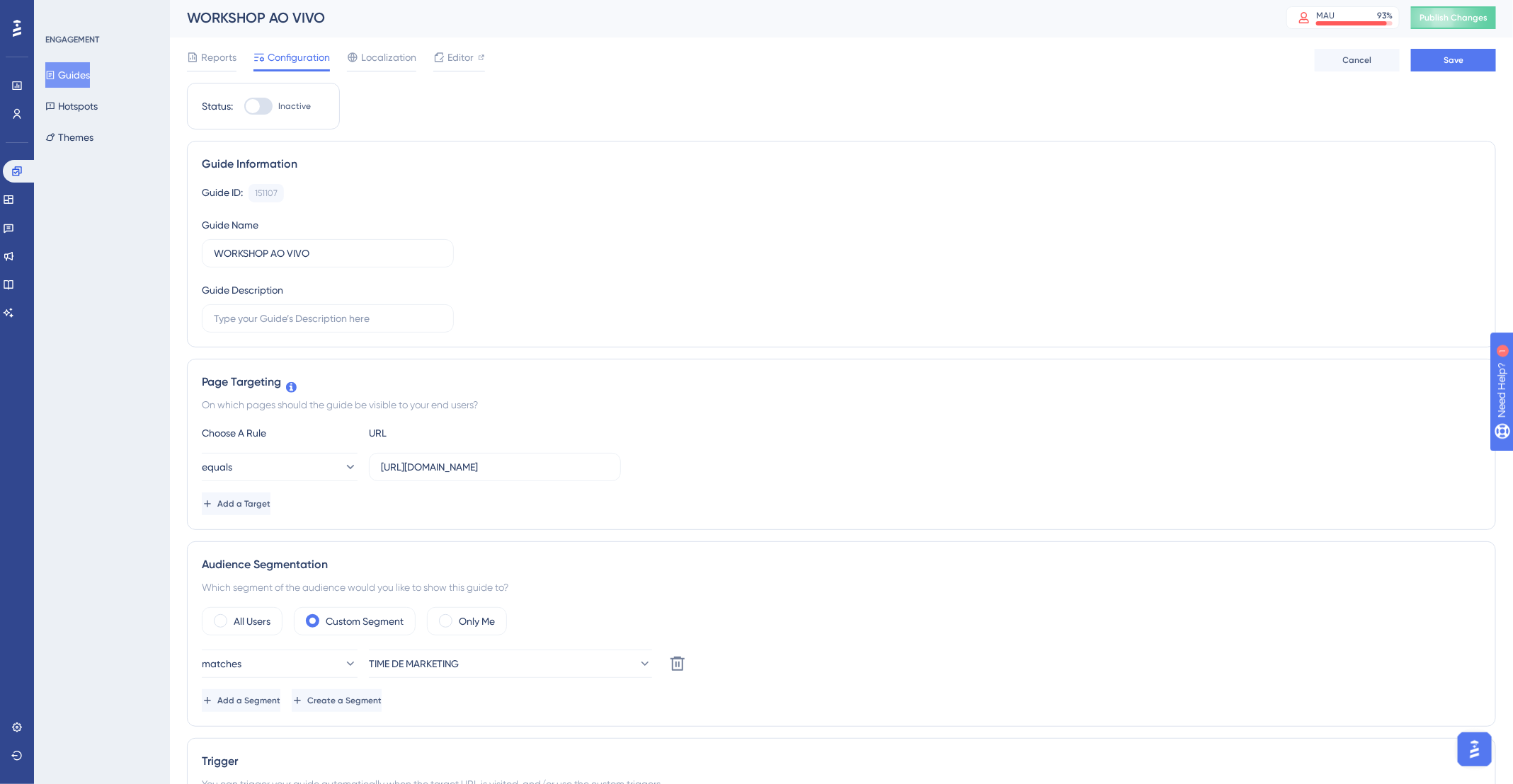
scroll to position [0, 0]
click at [451, 62] on span "Editor" at bounding box center [461, 60] width 26 height 17
drag, startPoint x: 248, startPoint y: 256, endPoint x: 177, endPoint y: 259, distance: 71.1
drag, startPoint x: 310, startPoint y: 253, endPoint x: 225, endPoint y: 257, distance: 85.1
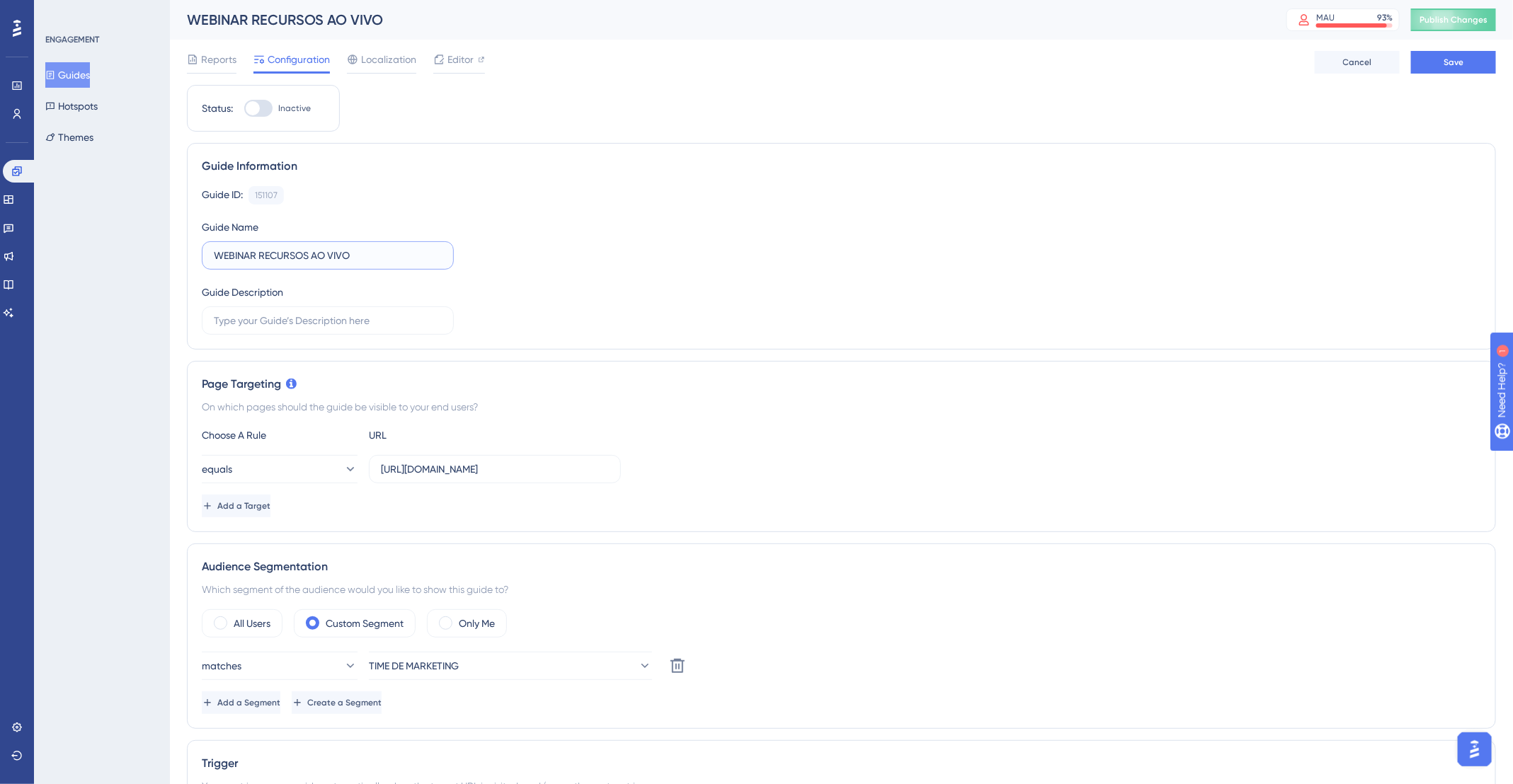
click at [225, 257] on input "WEBINAR RECURSOS AO VIVO" at bounding box center [327, 255] width 228 height 16
type input "WORKSHOP AO VIVO"
click at [1451, 64] on span "Save" at bounding box center [1452, 62] width 20 height 11
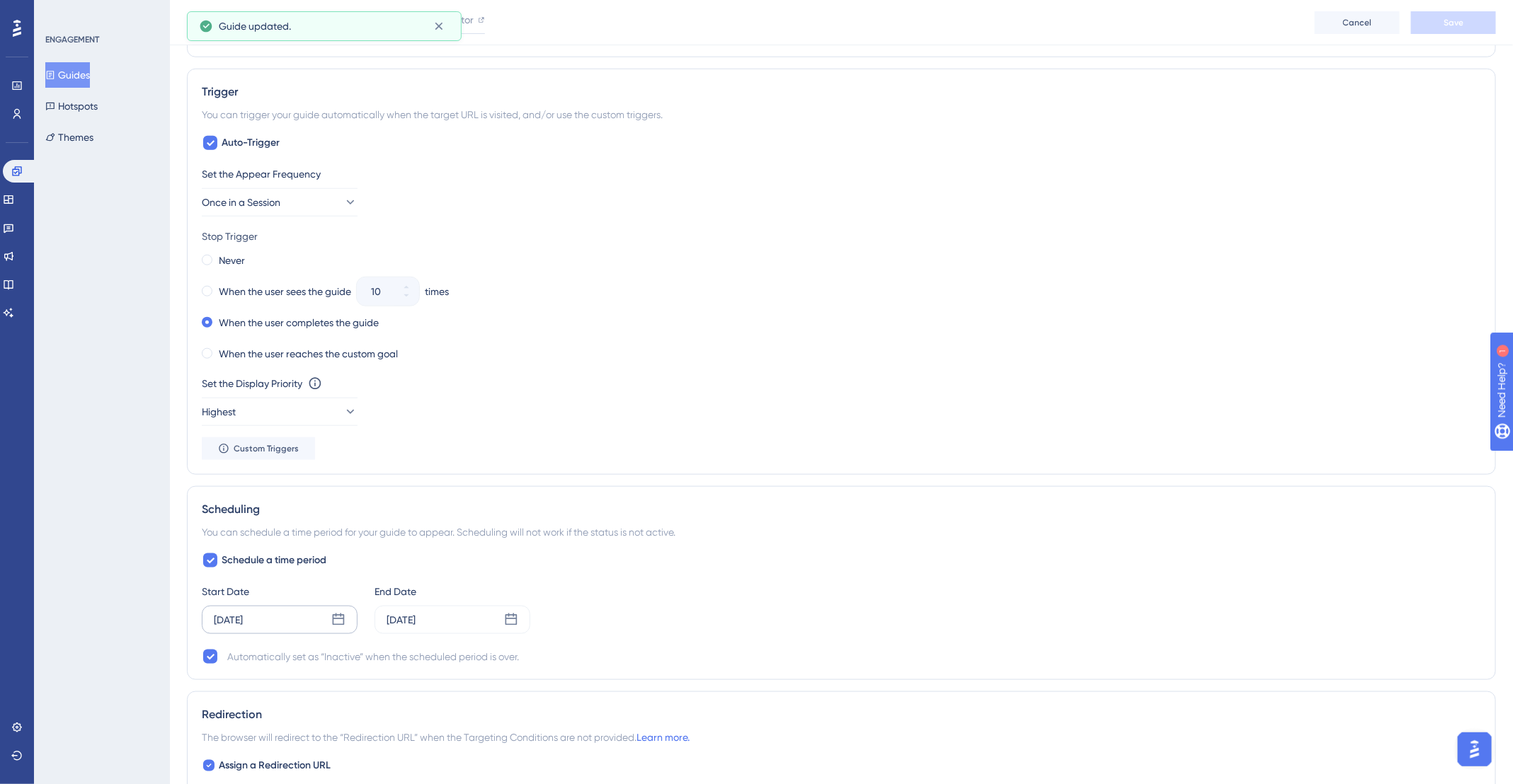
scroll to position [678, 0]
click at [243, 611] on div "[DATE]" at bounding box center [228, 619] width 29 height 17
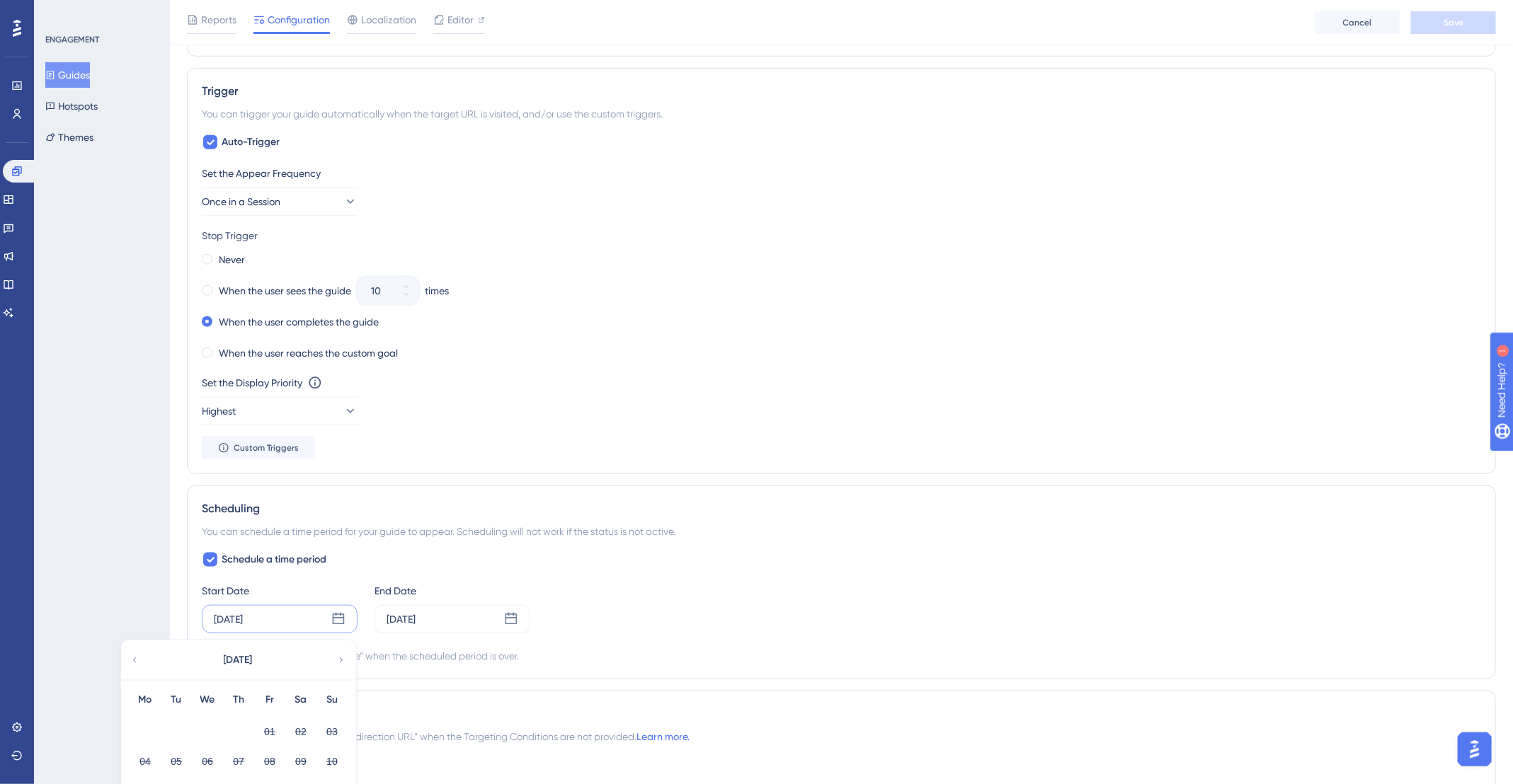
scroll to position [1038, 0]
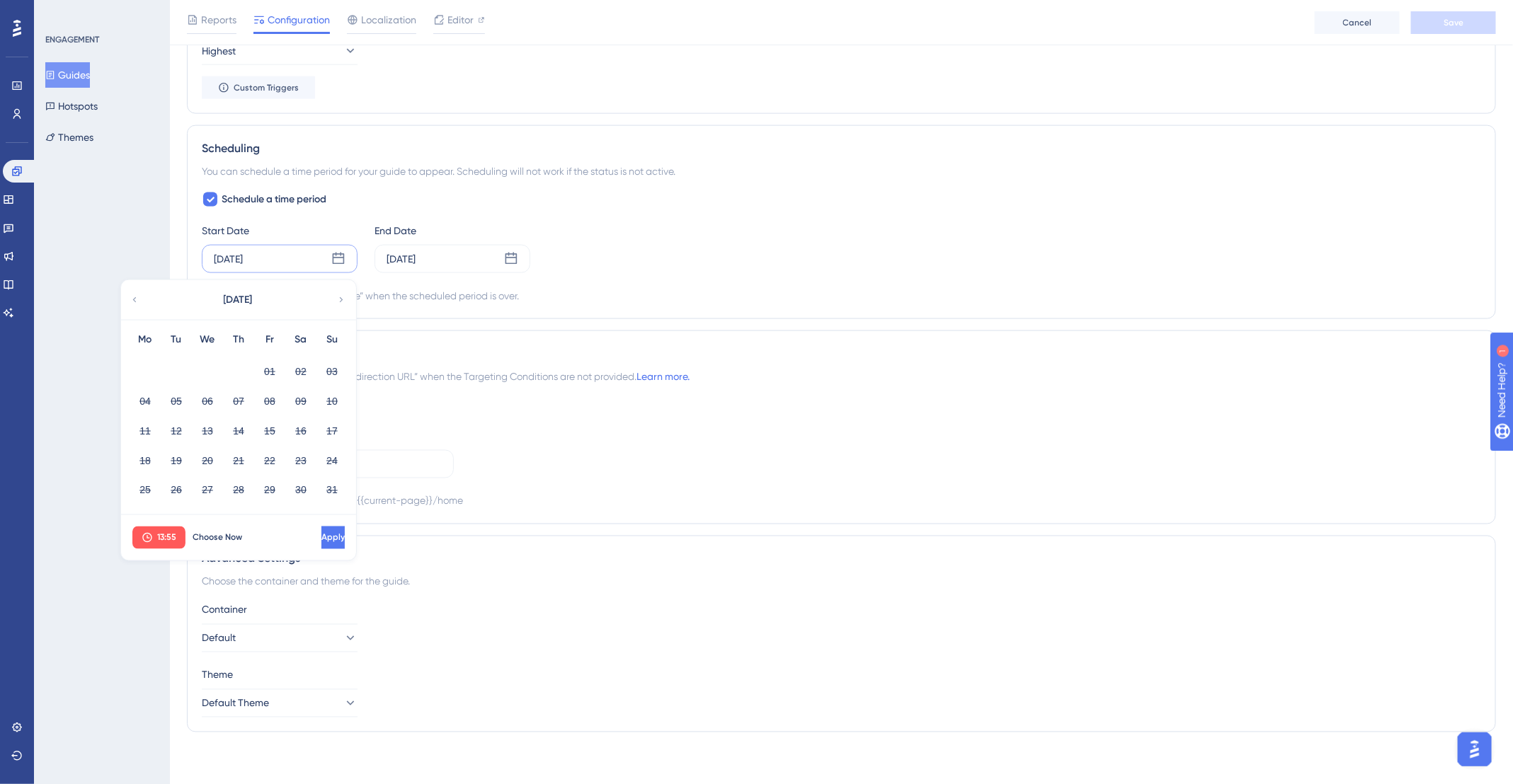
click at [344, 297] on icon at bounding box center [340, 300] width 10 height 13
click at [161, 534] on span "13:55" at bounding box center [166, 538] width 19 height 11
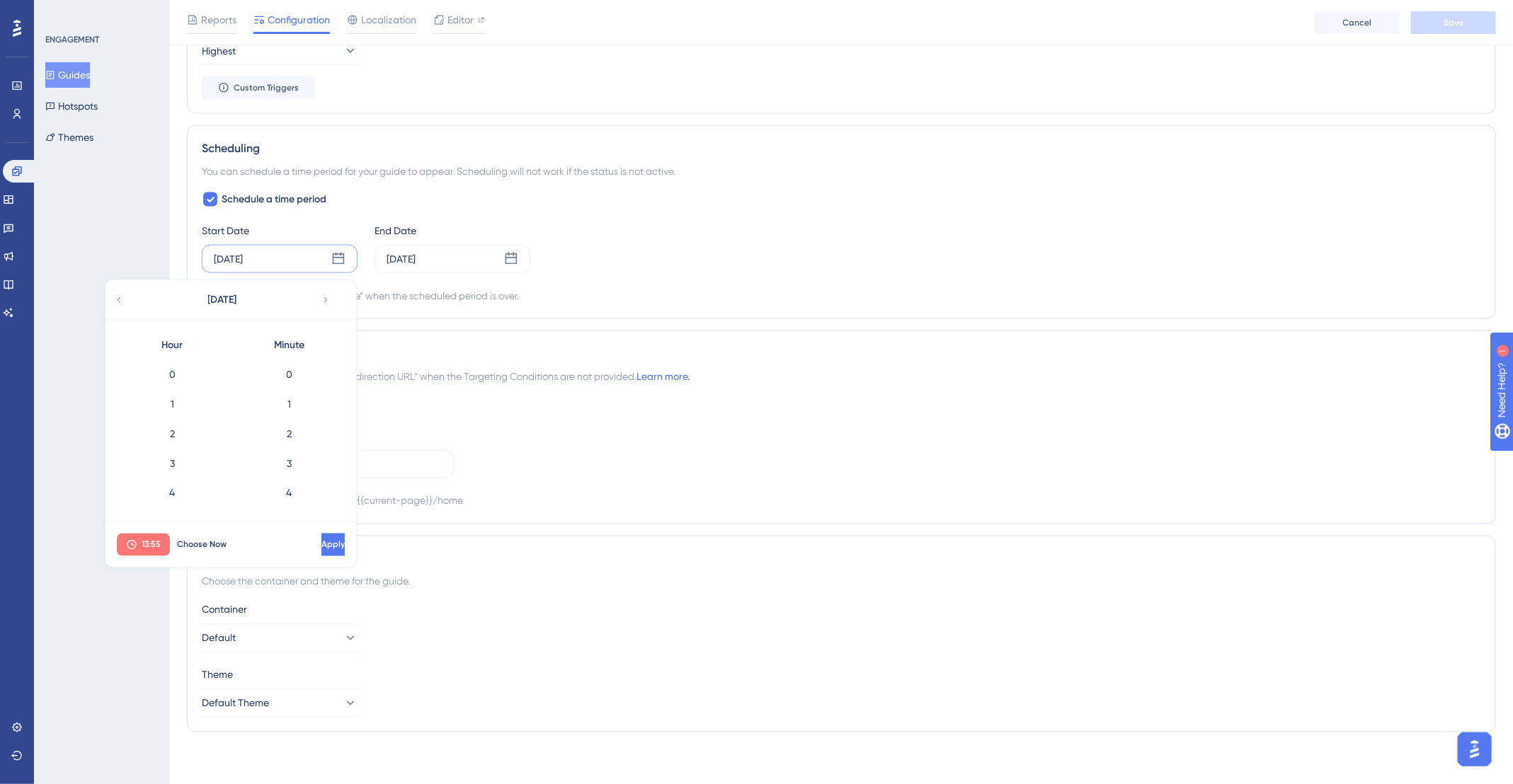
scroll to position [1573, 0]
click at [214, 543] on span "Choose Now" at bounding box center [201, 544] width 49 height 11
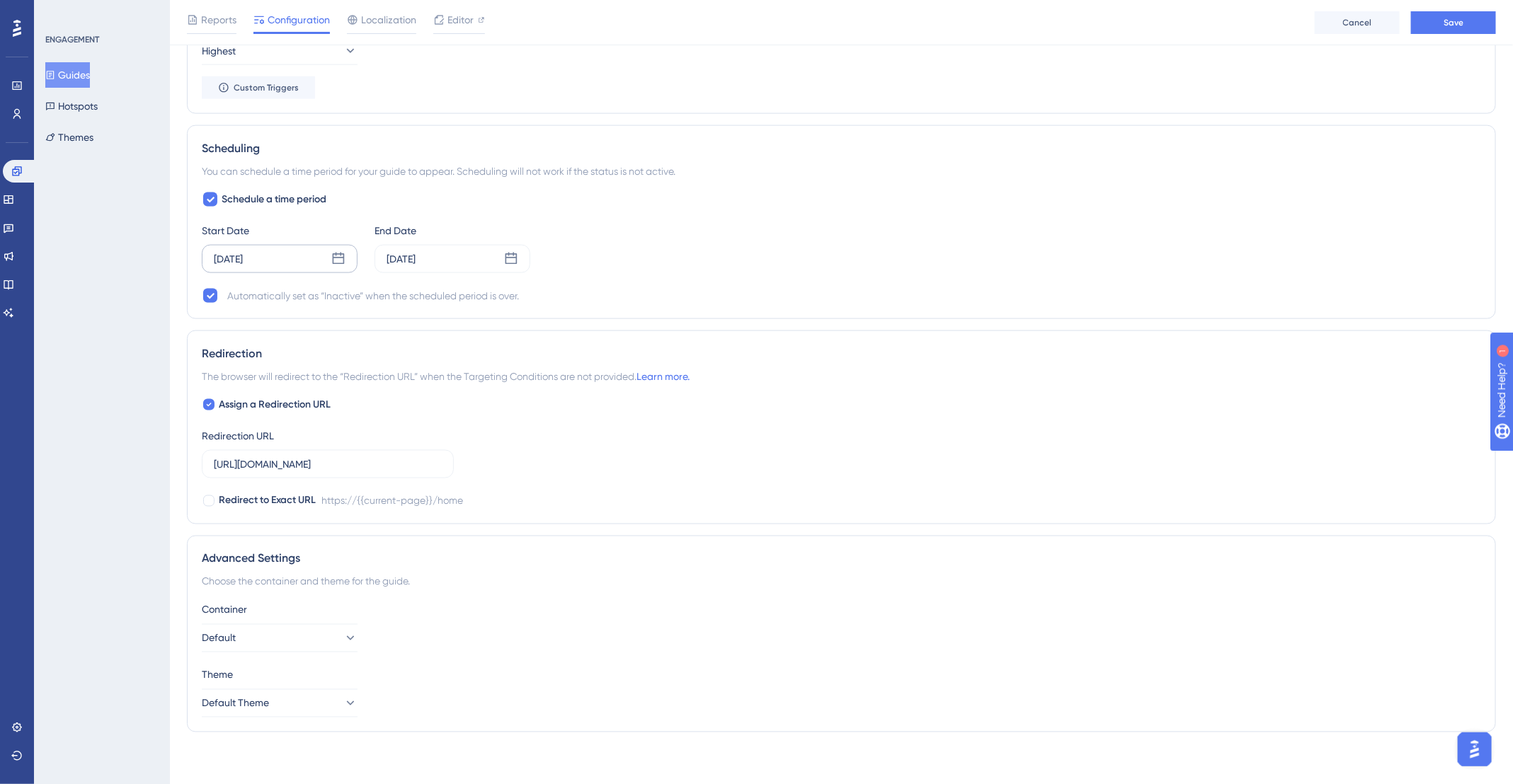
click at [271, 256] on div "[DATE]" at bounding box center [279, 259] width 156 height 28
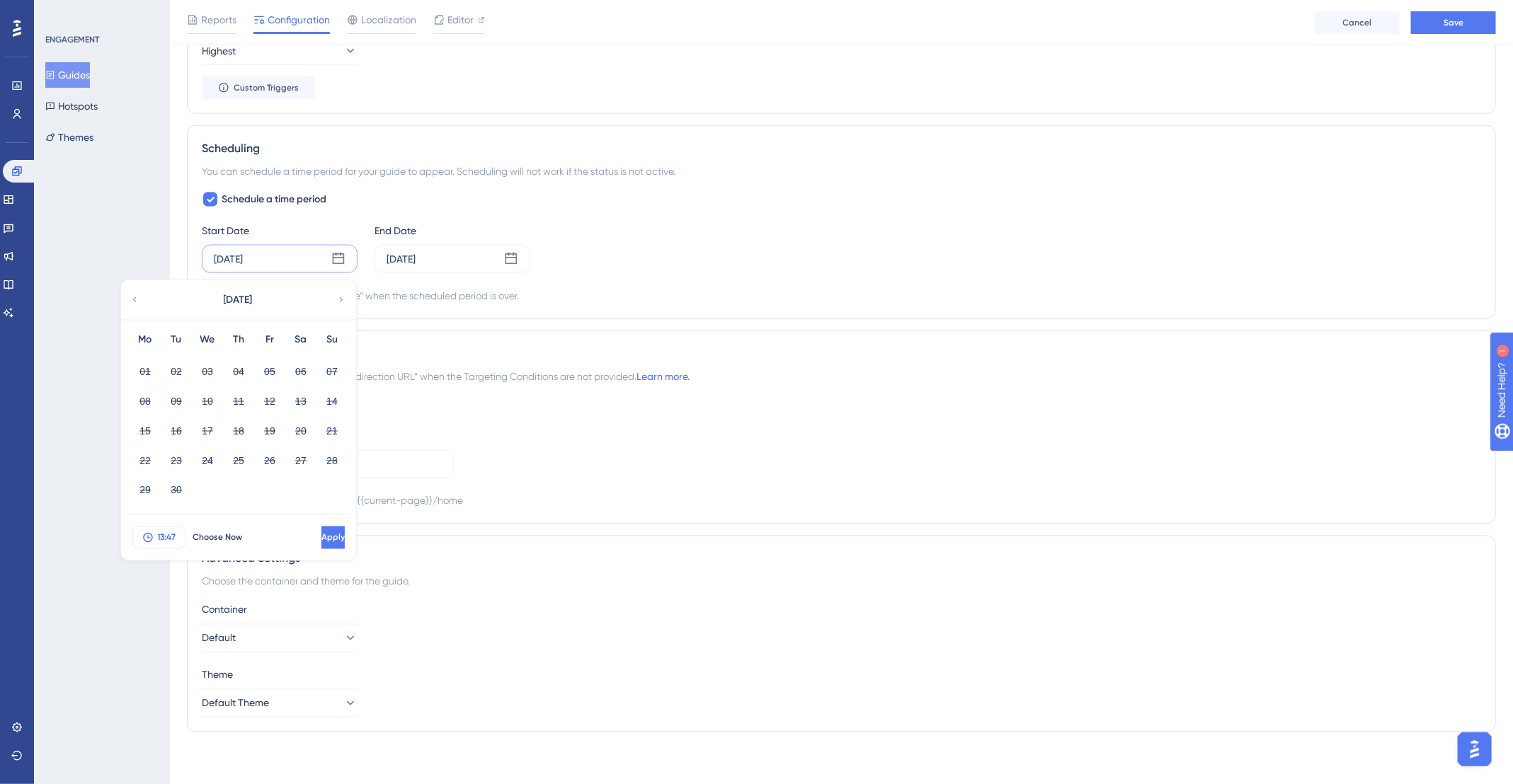
click at [166, 532] on span "13:47" at bounding box center [167, 538] width 19 height 11
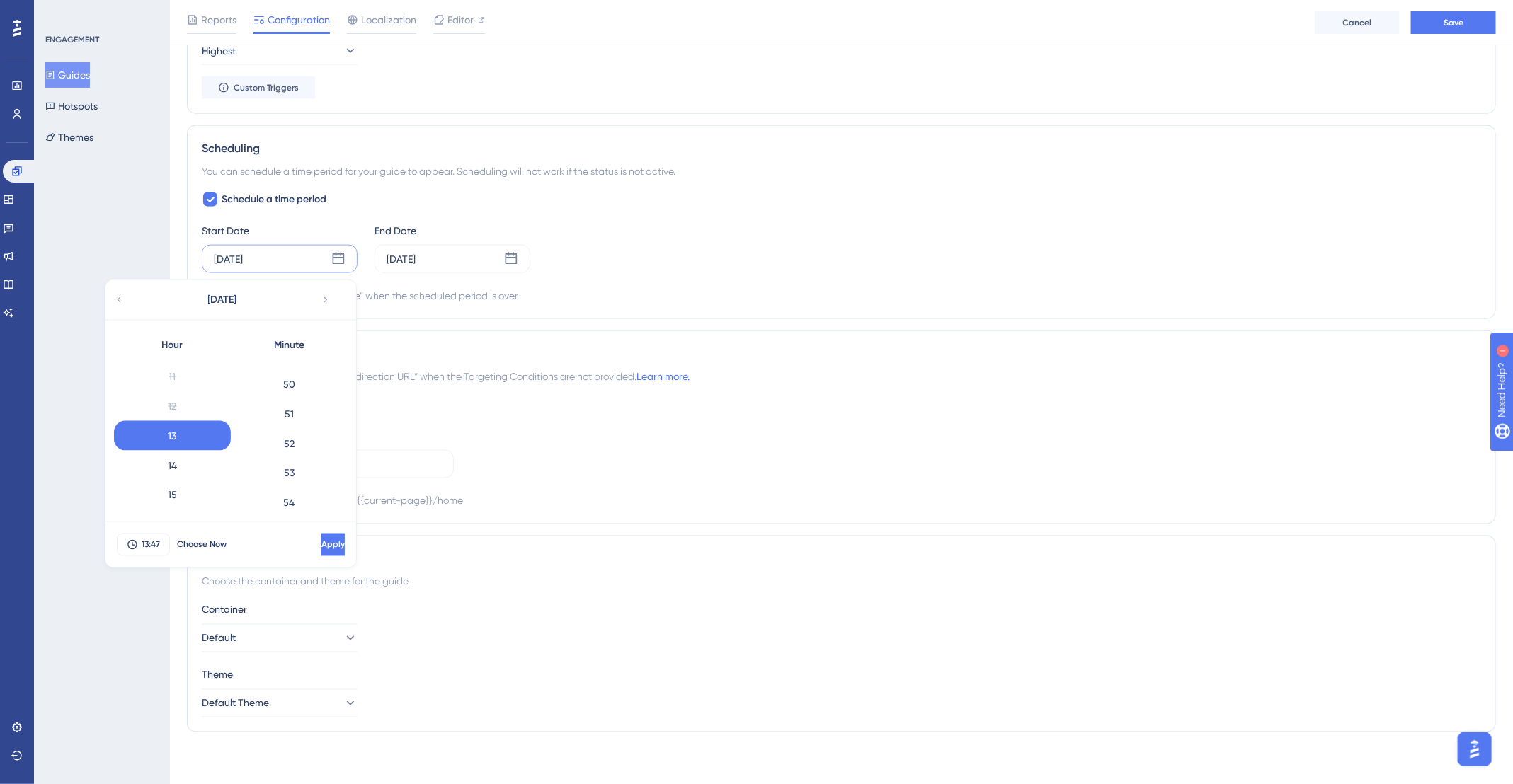
scroll to position [1631, 0]
click at [298, 455] on div "58" at bounding box center [288, 466] width 117 height 30
click at [325, 544] on button "Apply" at bounding box center [332, 544] width 23 height 22
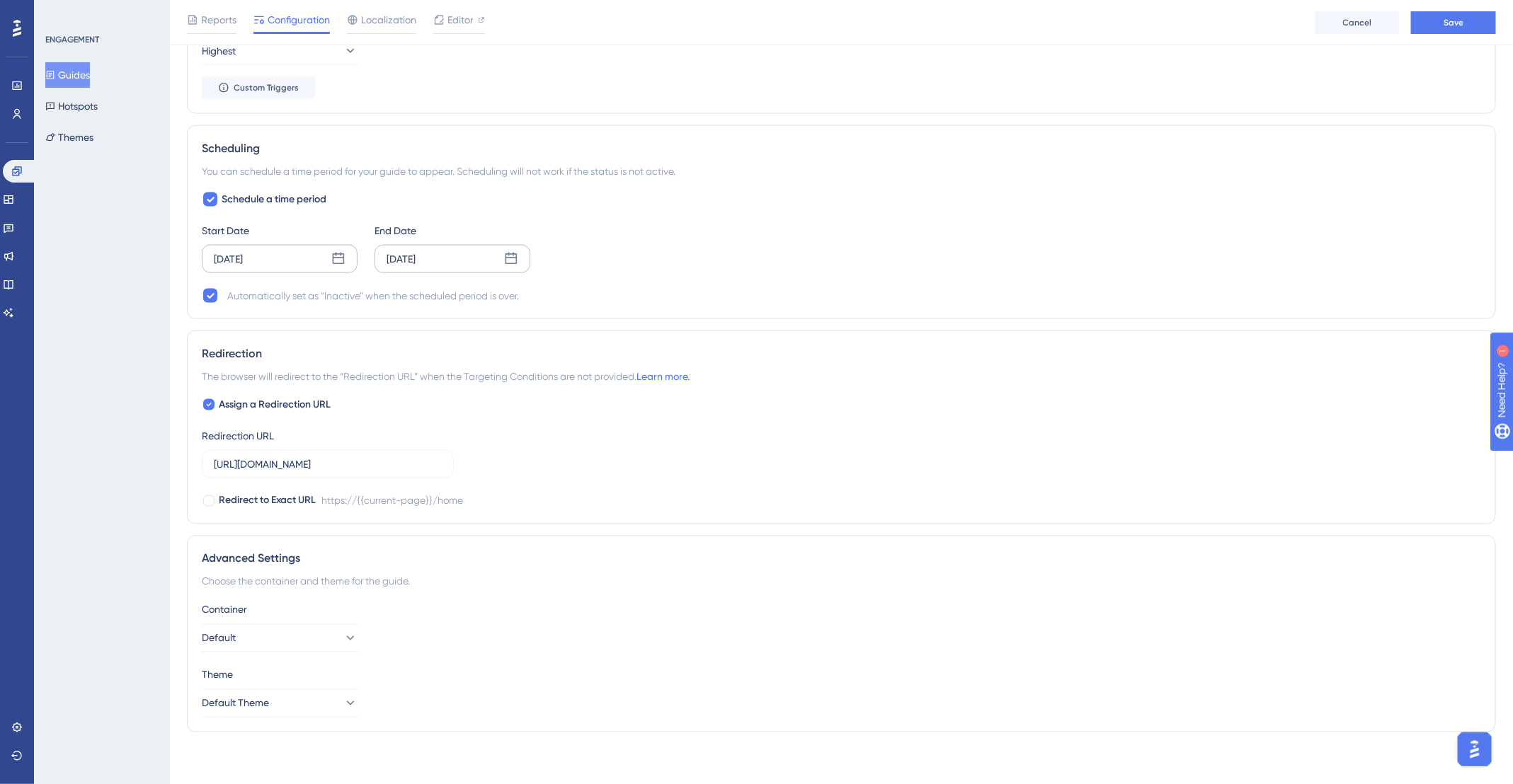
click at [415, 251] on div "[DATE]" at bounding box center [400, 259] width 29 height 17
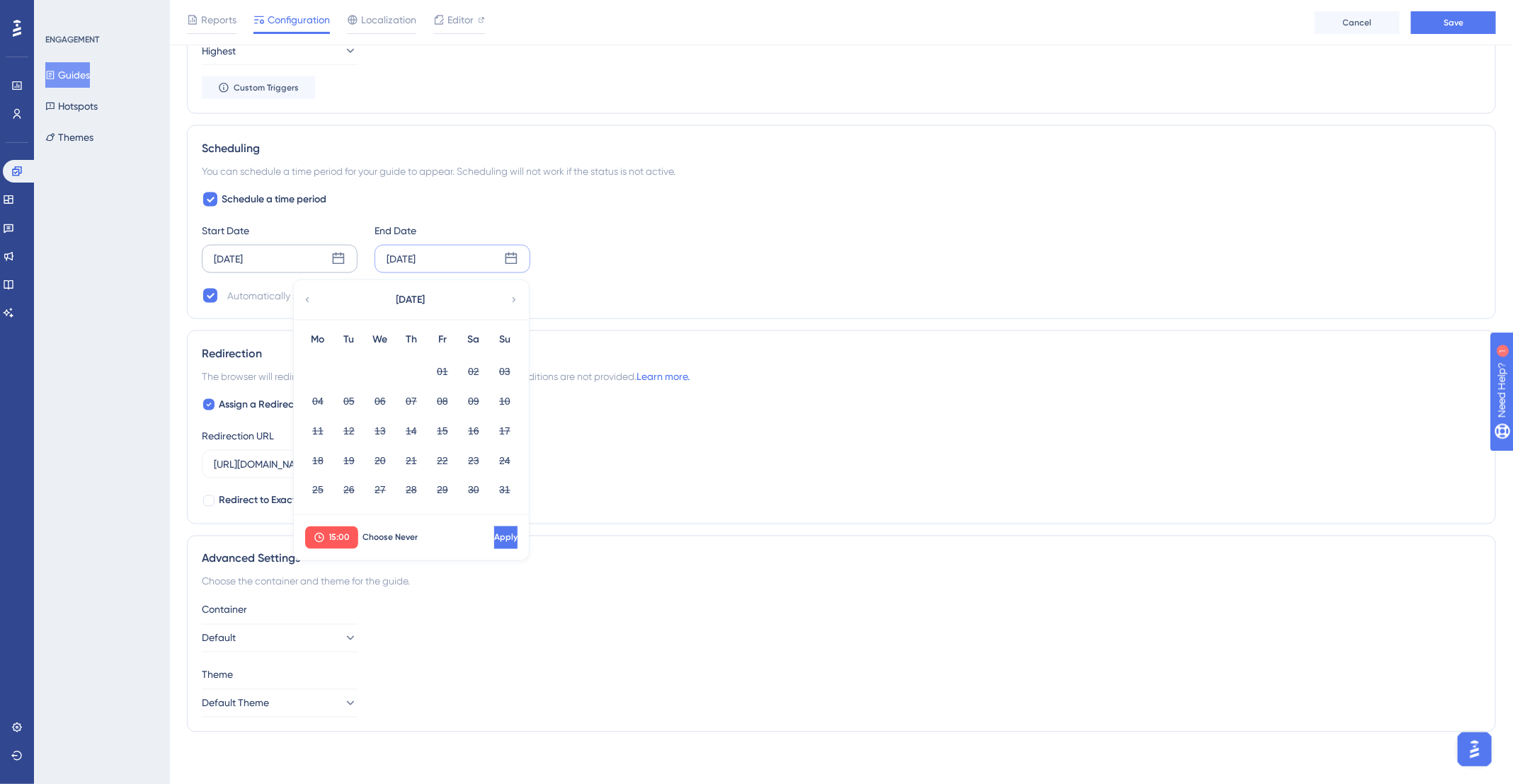
click at [516, 294] on icon at bounding box center [514, 300] width 10 height 13
click at [351, 366] on button "02" at bounding box center [349, 371] width 24 height 24
click at [493, 534] on span "Apply" at bounding box center [504, 538] width 23 height 11
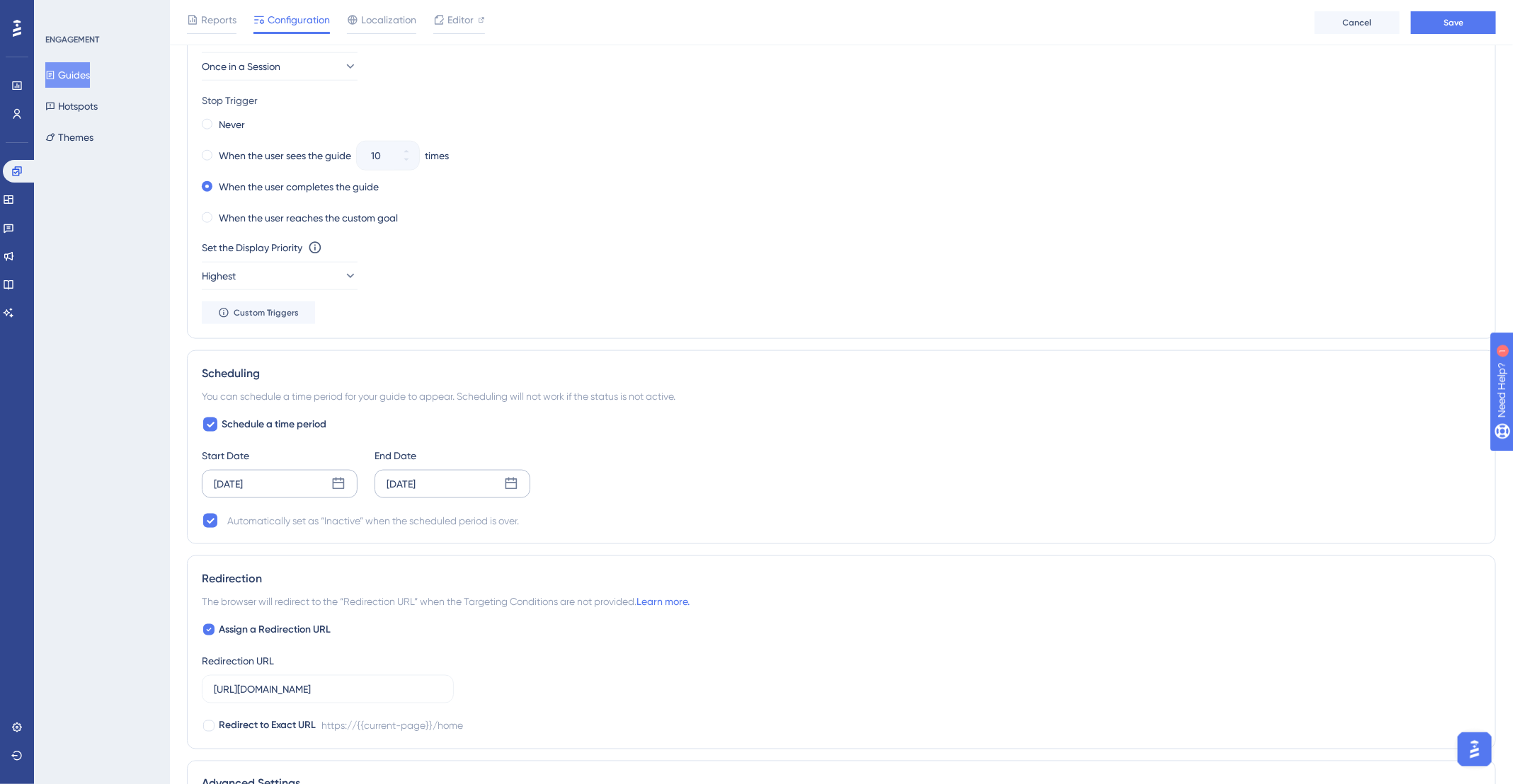
scroll to position [666, 0]
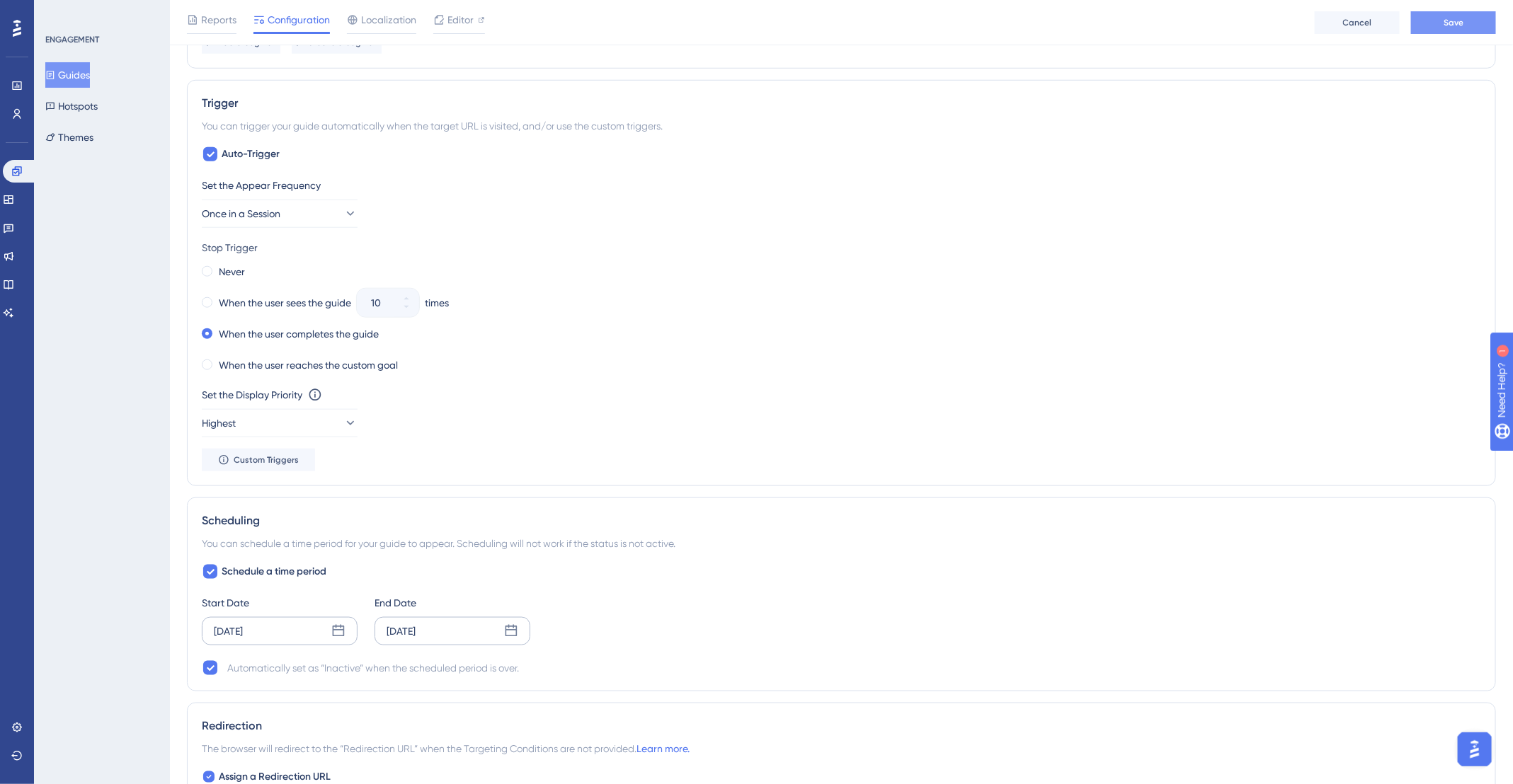
click at [1440, 27] on button "Save" at bounding box center [1452, 22] width 85 height 22
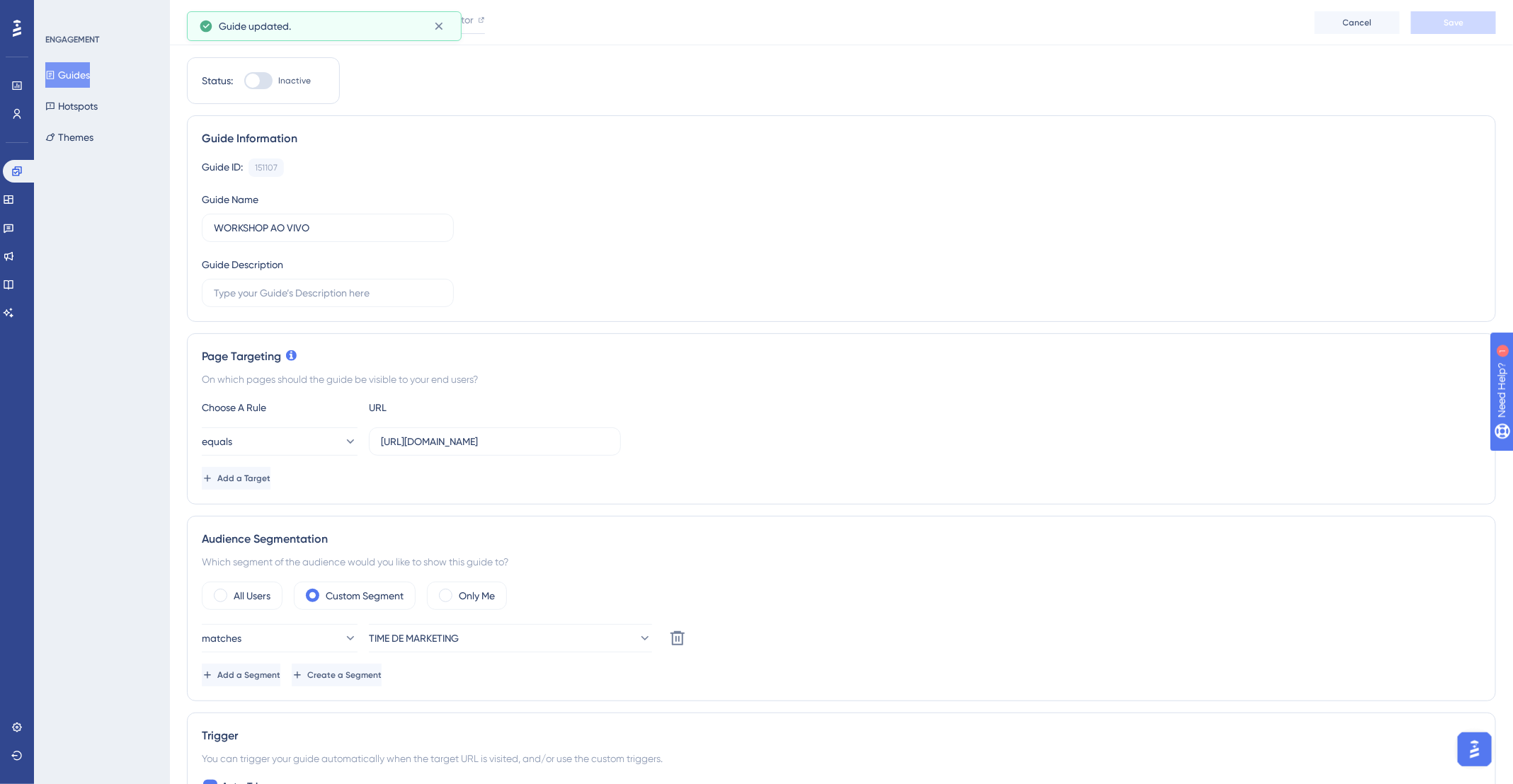
scroll to position [0, 0]
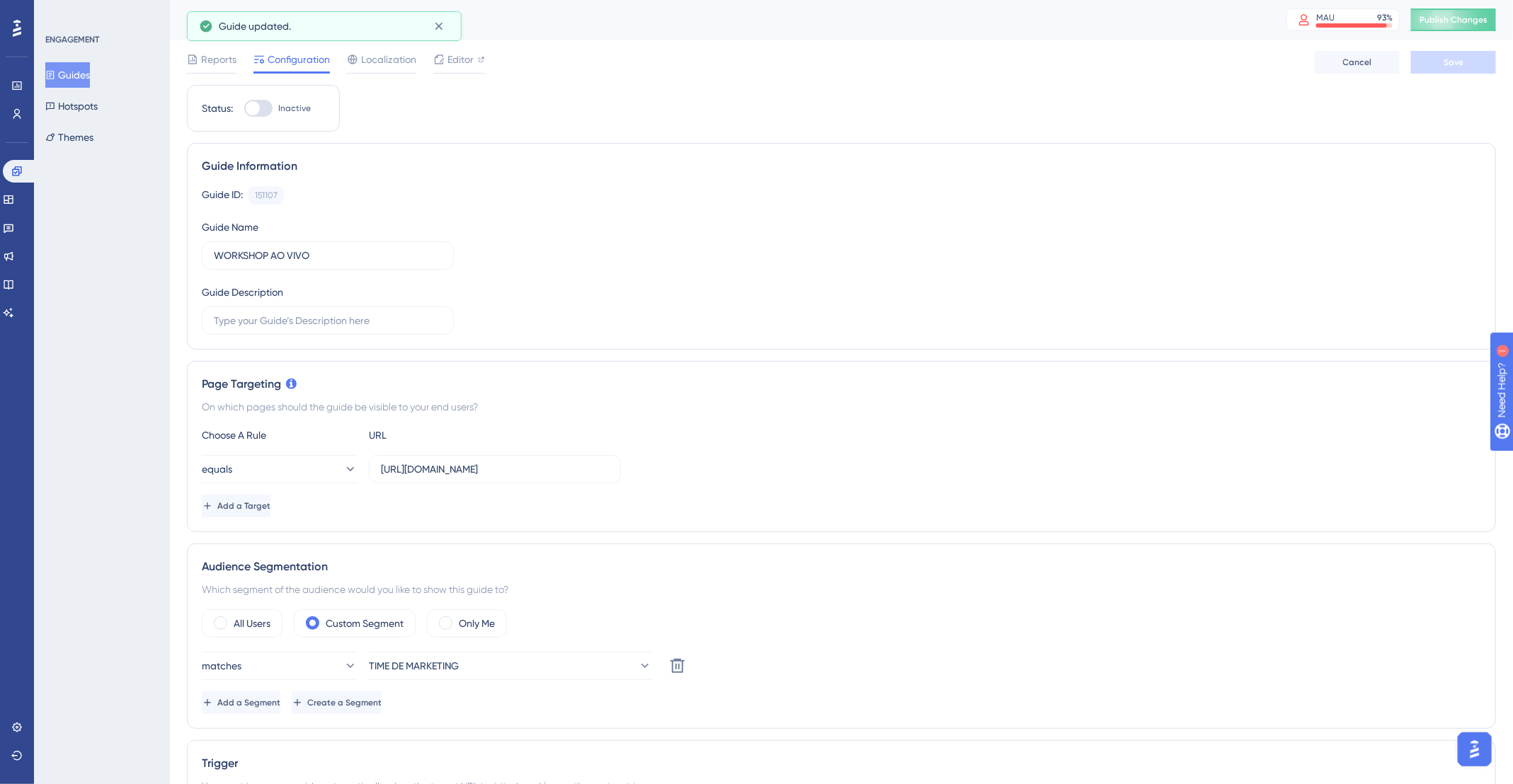
click at [266, 102] on div at bounding box center [258, 108] width 28 height 17
click at [244, 108] on input "Inactive" at bounding box center [243, 108] width 1 height 1
checkbox input "true"
click at [1486, 62] on button "Save" at bounding box center [1452, 62] width 85 height 22
click at [1487, 16] on span "Publish Changes" at bounding box center [1452, 20] width 68 height 11
